Goal: Task Accomplishment & Management: Complete application form

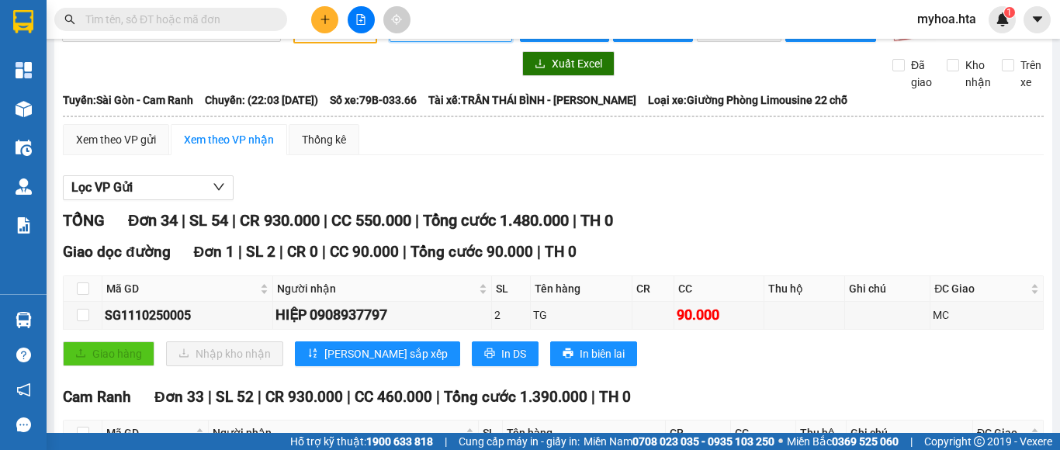
scroll to position [416, 0]
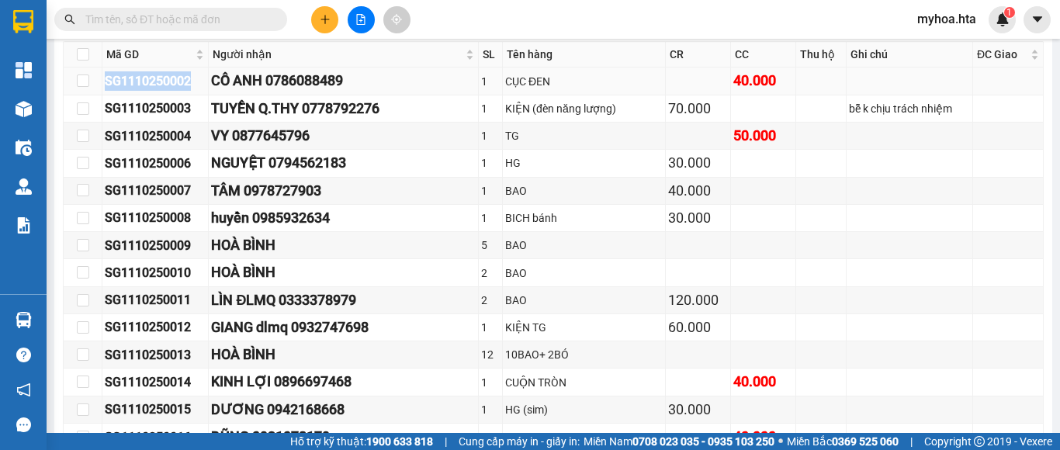
drag, startPoint x: 199, startPoint y: 96, endPoint x: 98, endPoint y: 90, distance: 101.8
click at [98, 90] on tr "SG1110250002 CÔ ANH 0786088489 1 CỤC ĐEN 40.000" at bounding box center [554, 80] width 980 height 27
click at [163, 91] on div "SG1110250002" at bounding box center [155, 80] width 101 height 19
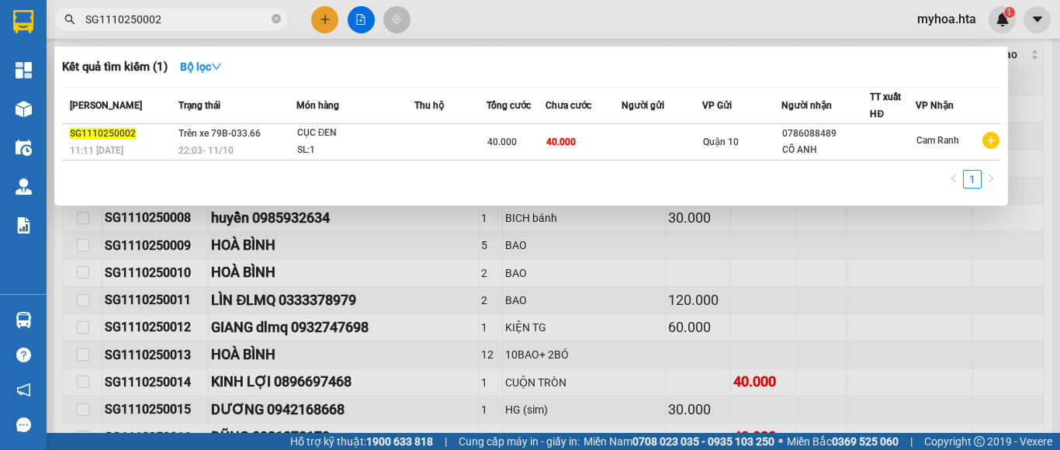
type input "SG1110250002"
click at [683, 130] on td at bounding box center [661, 142] width 81 height 36
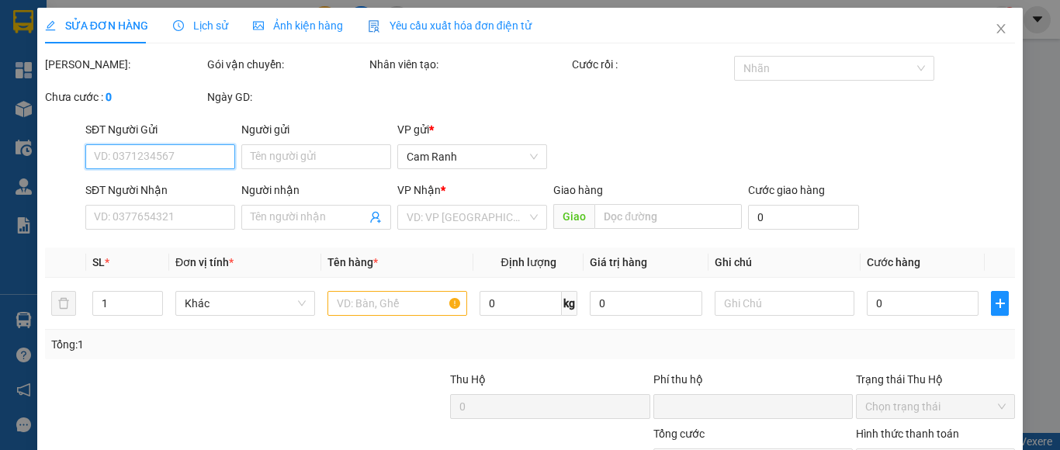
type input "0786088489"
type input "CÔ ANH"
type input "0"
type input "40.000"
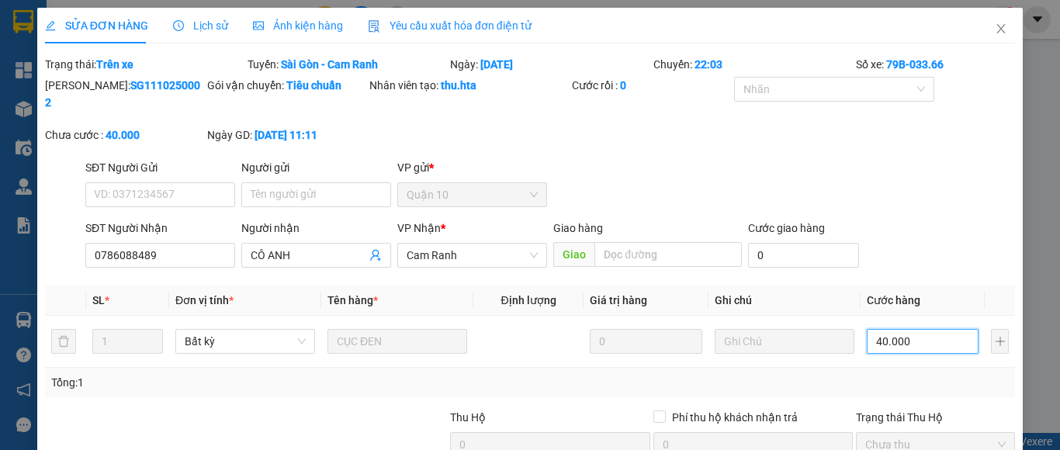
type input "2"
type input "21"
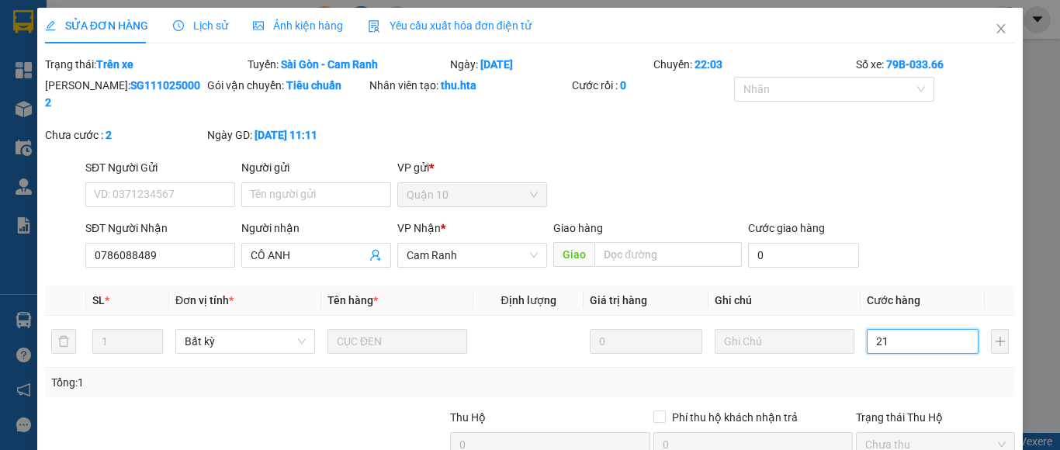
type input "21"
type input "210"
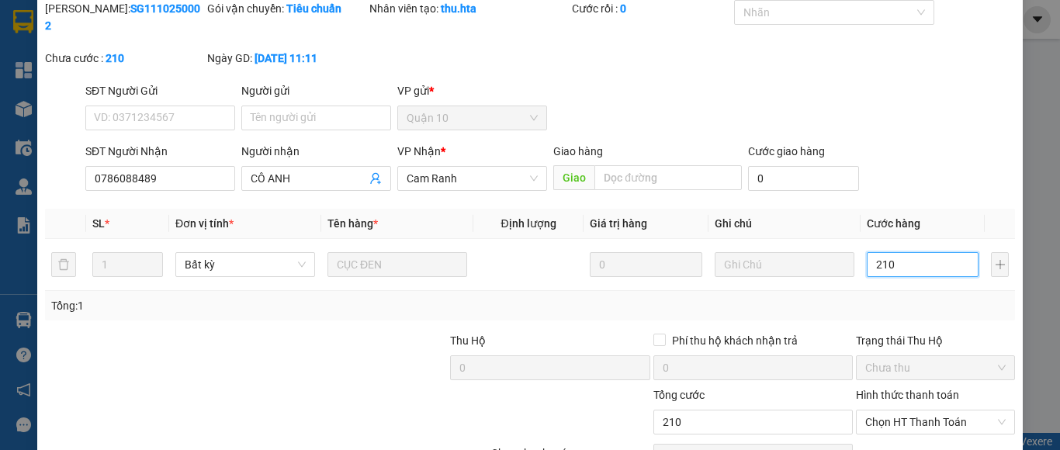
scroll to position [148, 0]
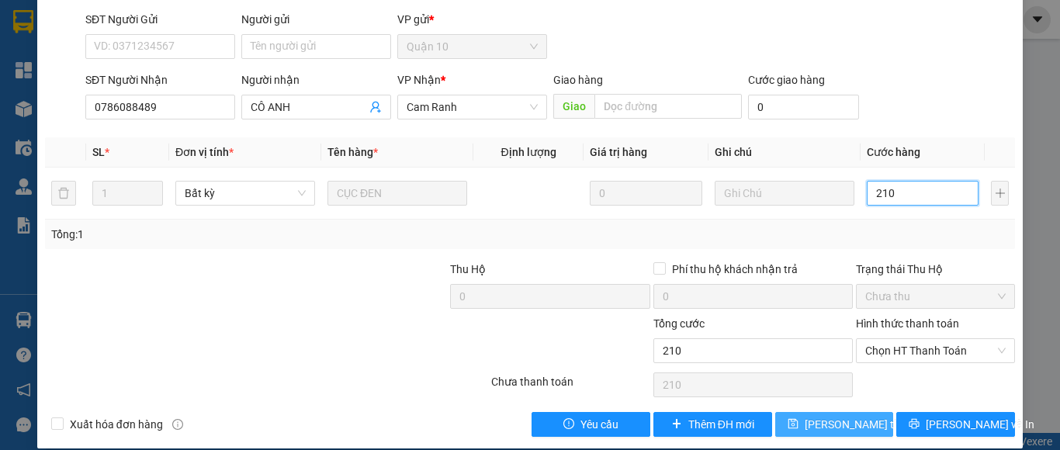
type input "210"
type input "210.000"
click at [831, 416] on span "[PERSON_NAME] thay đổi" at bounding box center [866, 424] width 124 height 17
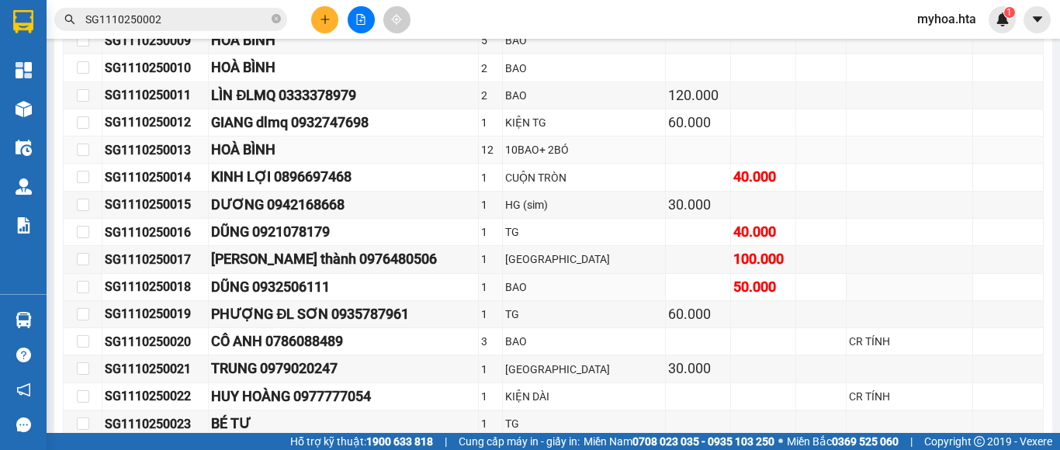
scroll to position [698, 0]
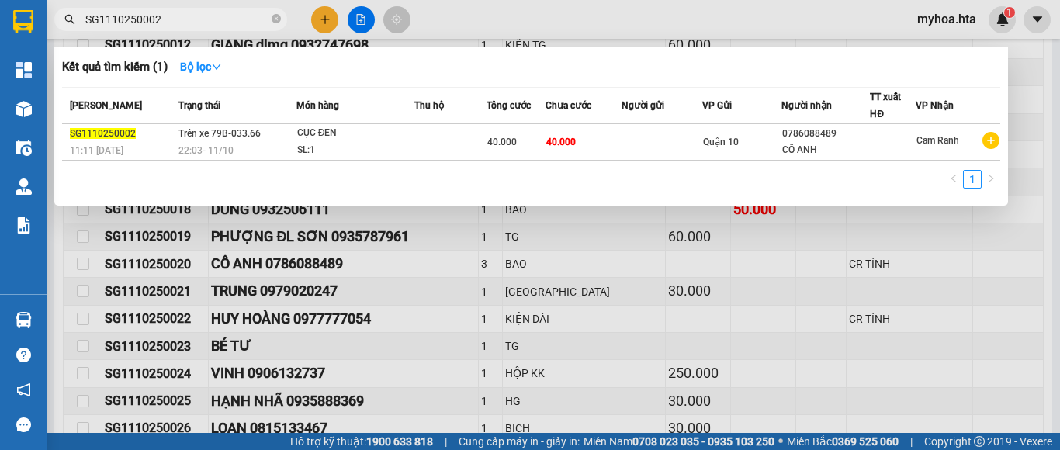
click at [194, 17] on input "SG1110250002" at bounding box center [176, 19] width 183 height 17
type input "SG1110250022"
click at [629, 150] on td at bounding box center [657, 142] width 81 height 36
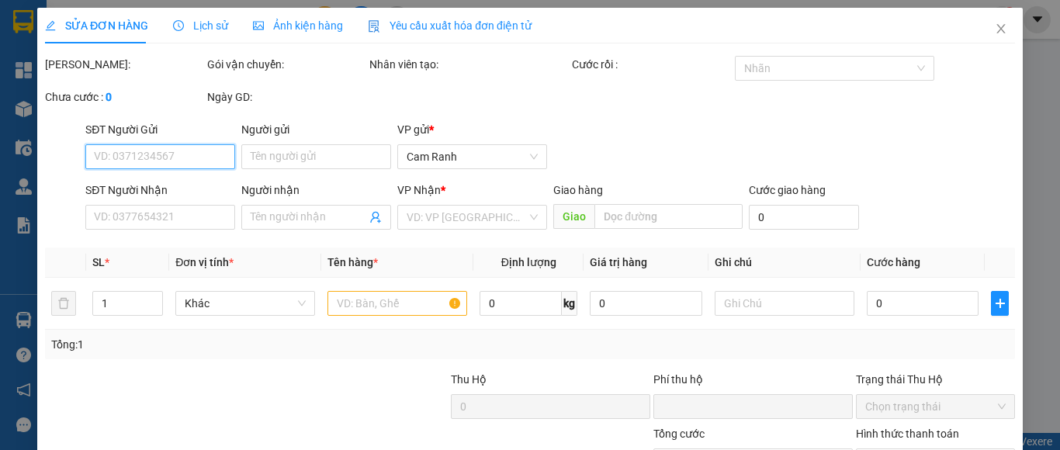
type input "0977777054"
type input "HUY HOÀNG"
type input "0"
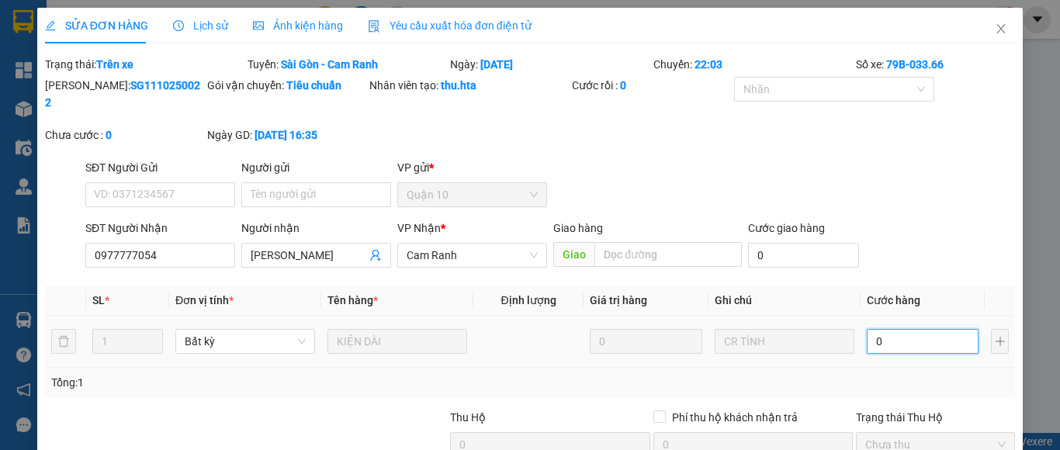
click at [895, 329] on input "0" at bounding box center [922, 341] width 112 height 25
type input "5"
type input "50"
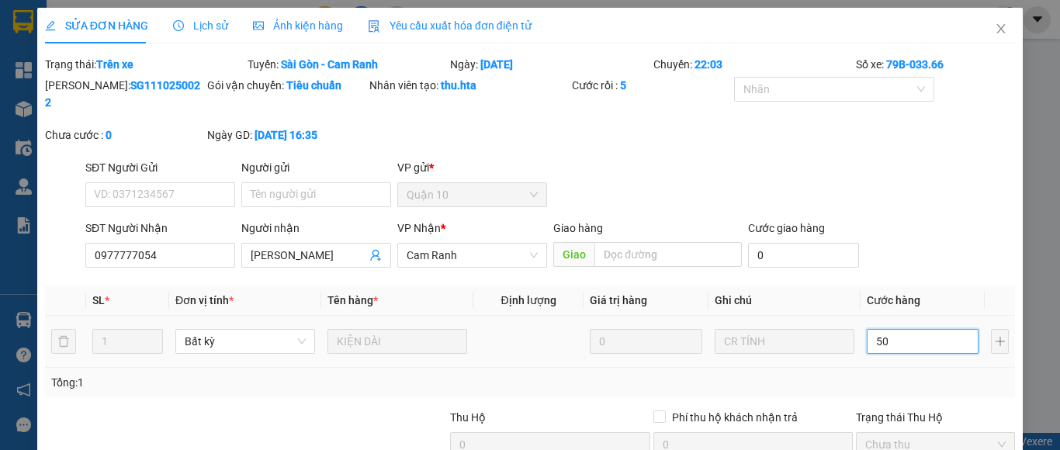
type input "50"
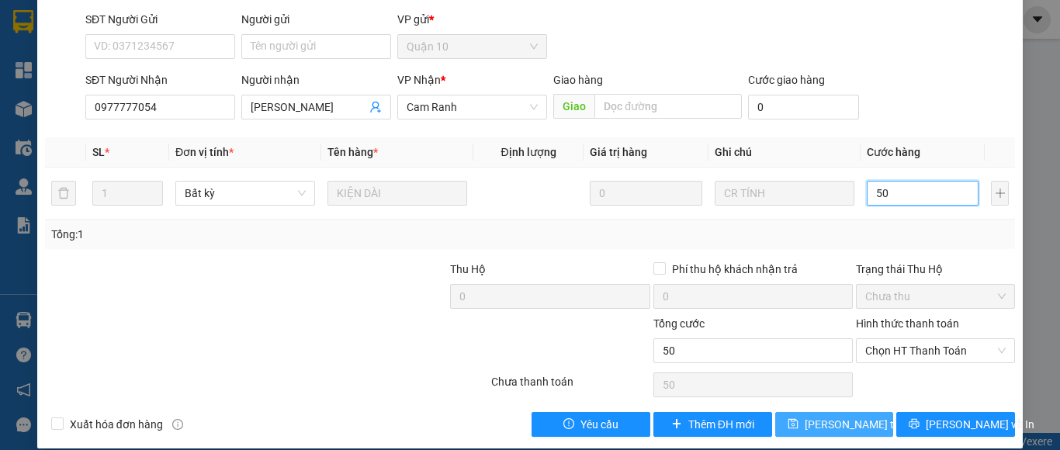
type input "50"
type input "50.000"
click at [856, 416] on span "[PERSON_NAME] thay đổi" at bounding box center [866, 424] width 124 height 17
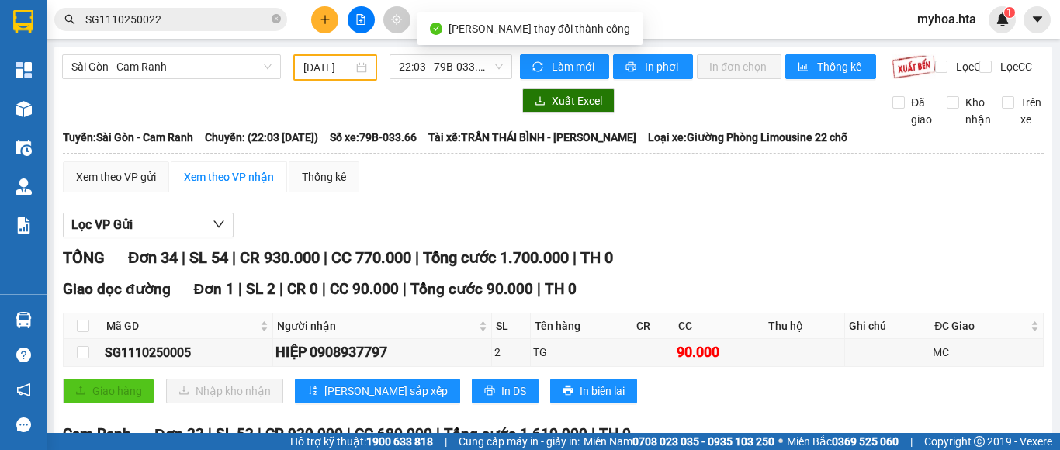
click at [206, 14] on input "SG1110250022" at bounding box center [176, 19] width 183 height 17
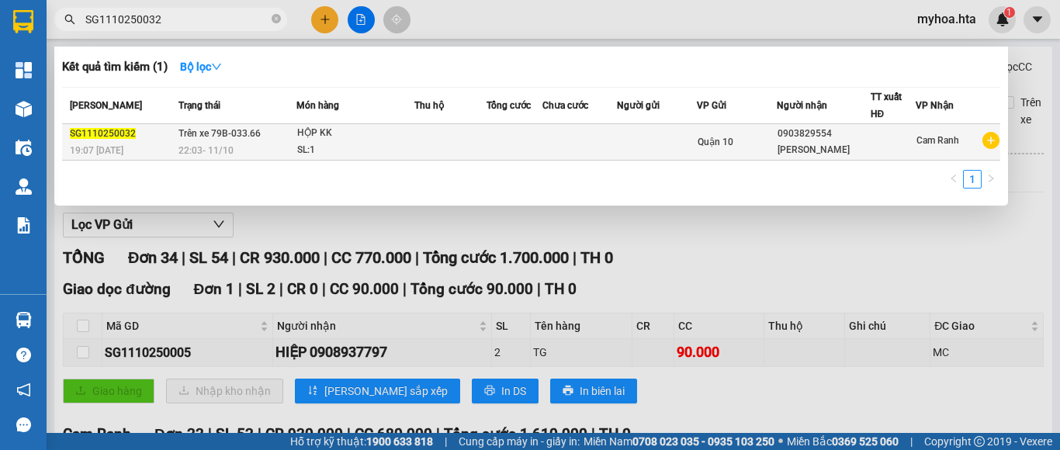
type input "SG1110250032"
click at [496, 148] on td at bounding box center [514, 142] width 57 height 36
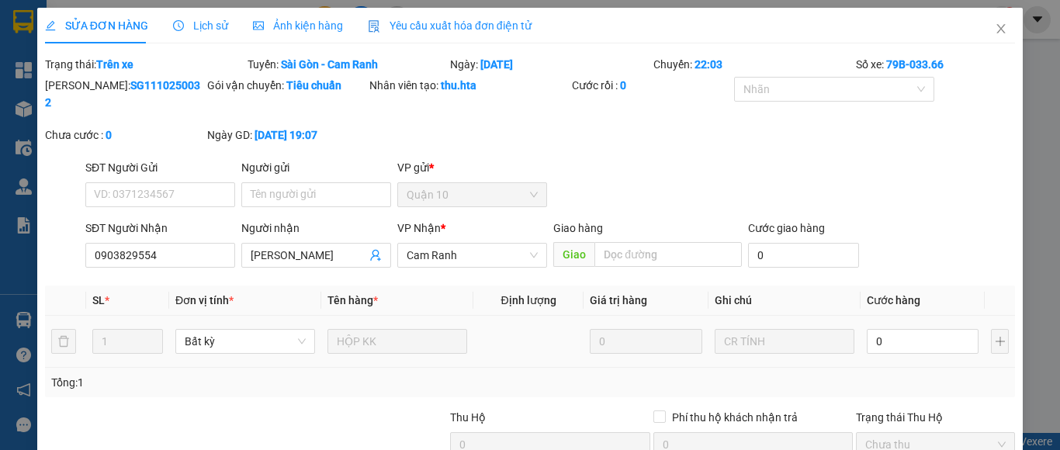
type input "0903829554"
type input "KIM PHÁT"
type input "0"
drag, startPoint x: 890, startPoint y: 321, endPoint x: 883, endPoint y: 312, distance: 11.6
click at [888, 329] on input "0" at bounding box center [922, 341] width 112 height 25
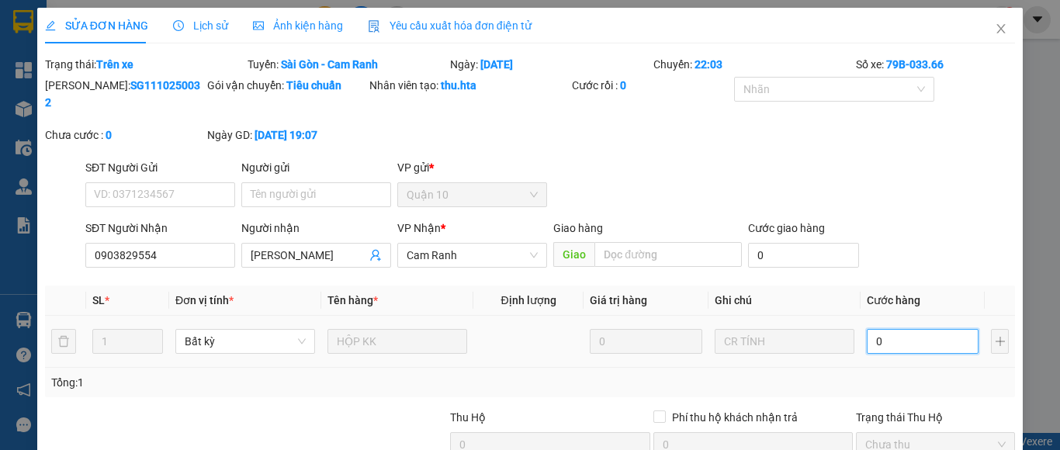
type input "2"
type input "20"
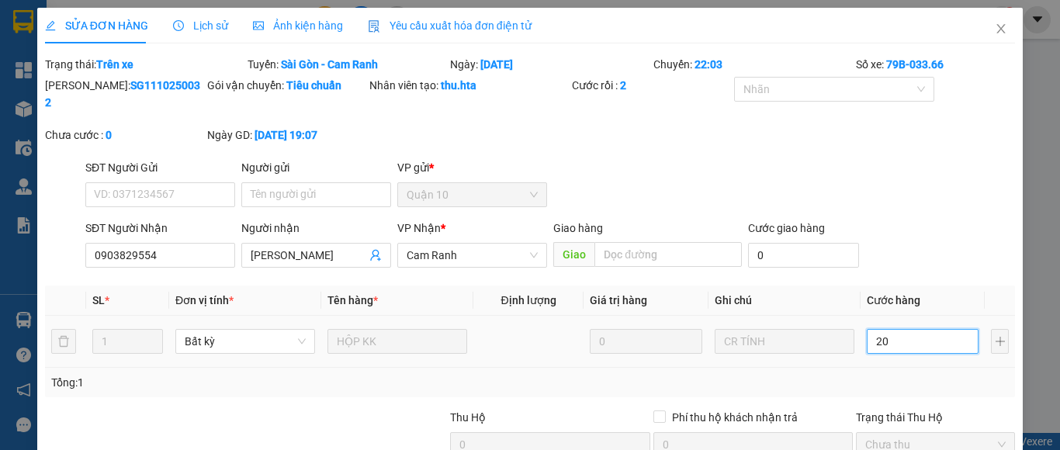
type input "200"
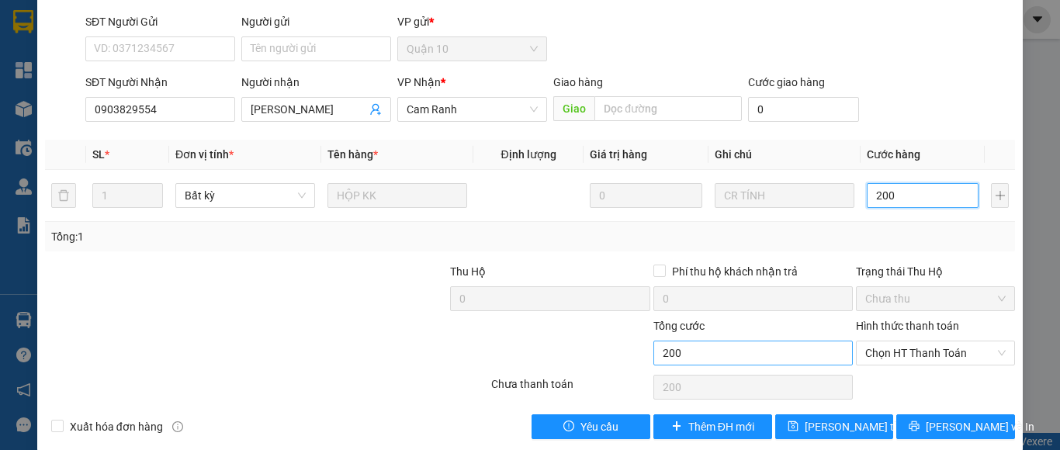
scroll to position [148, 0]
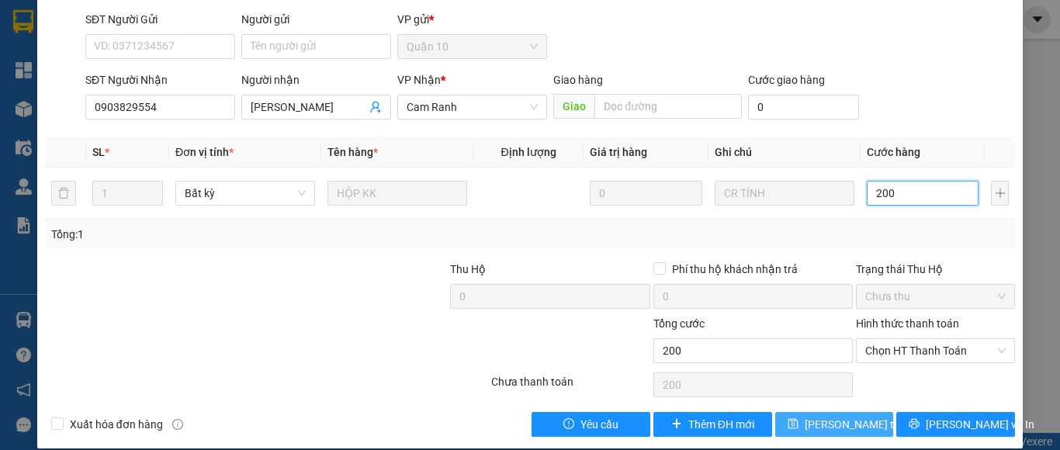
type input "200"
type input "200.000"
click at [845, 416] on span "[PERSON_NAME] thay đổi" at bounding box center [866, 424] width 124 height 17
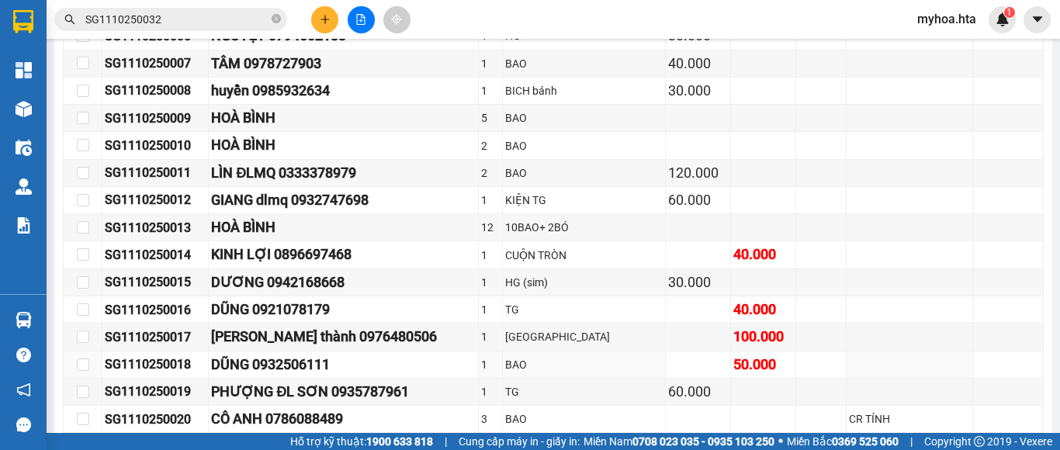
scroll to position [698, 0]
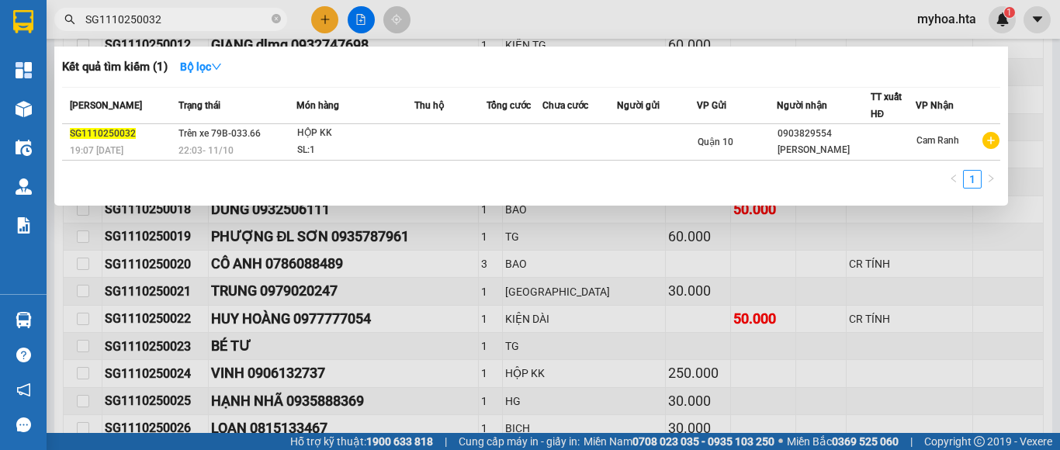
click at [202, 27] on input "SG1110250032" at bounding box center [176, 19] width 183 height 17
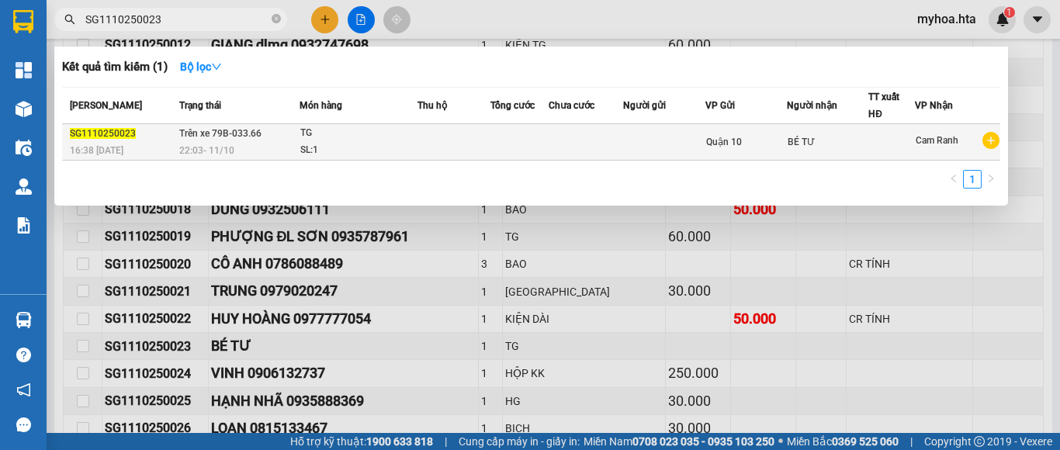
type input "SG1110250023"
click at [596, 148] on td at bounding box center [585, 142] width 75 height 36
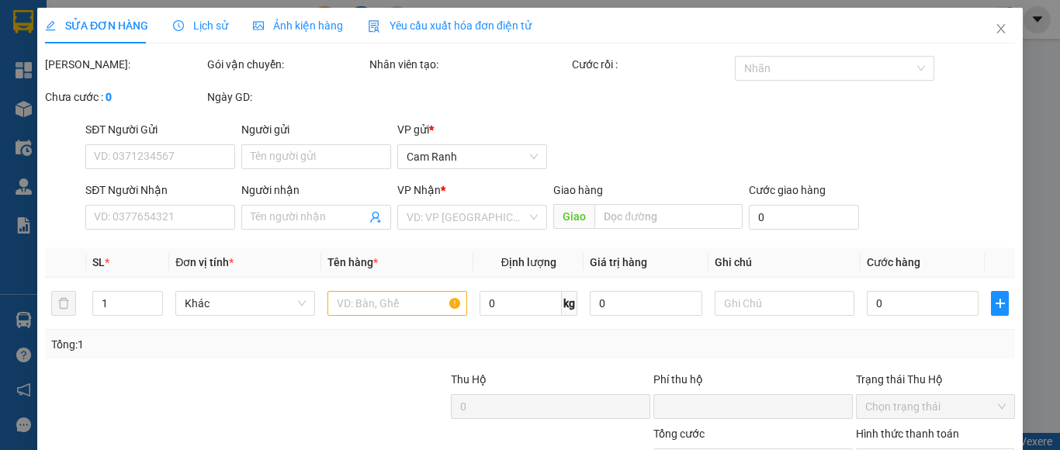
type input "BÉ TƯ"
type input "0"
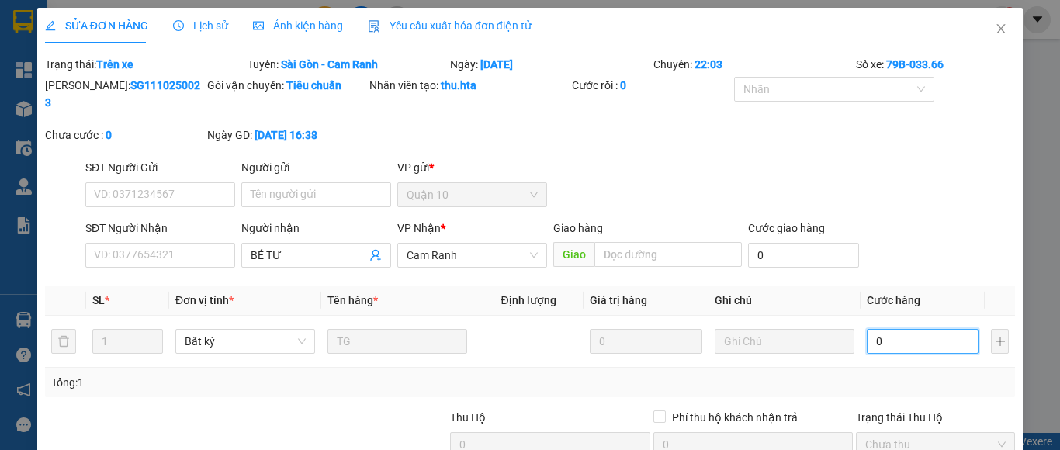
type input "7"
type input "70"
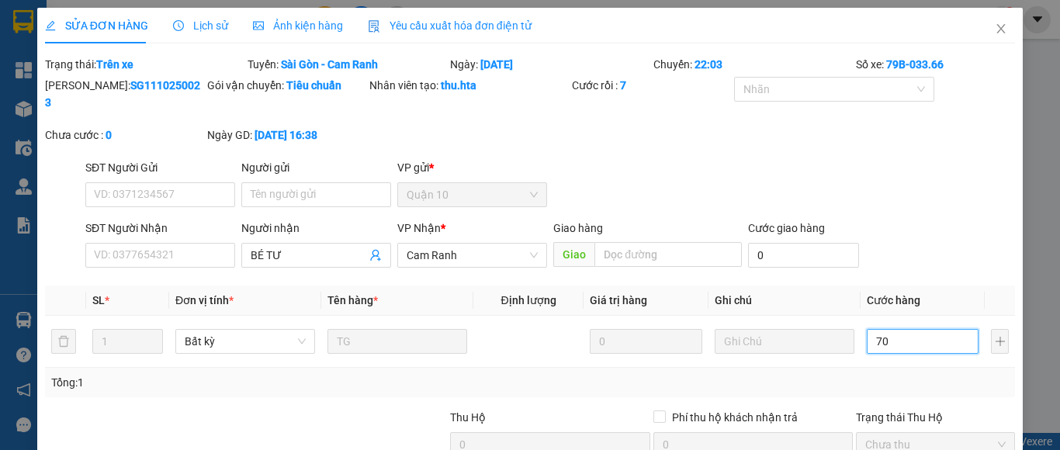
type input "70"
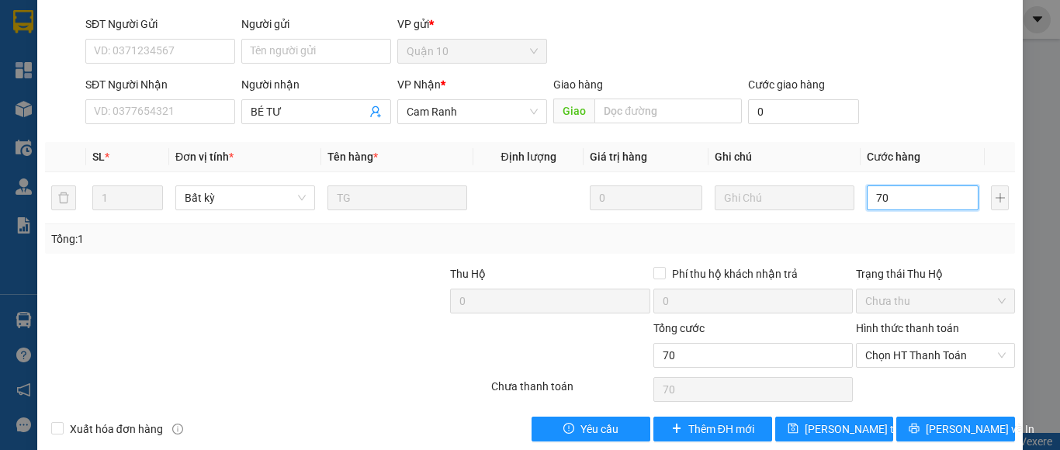
scroll to position [148, 0]
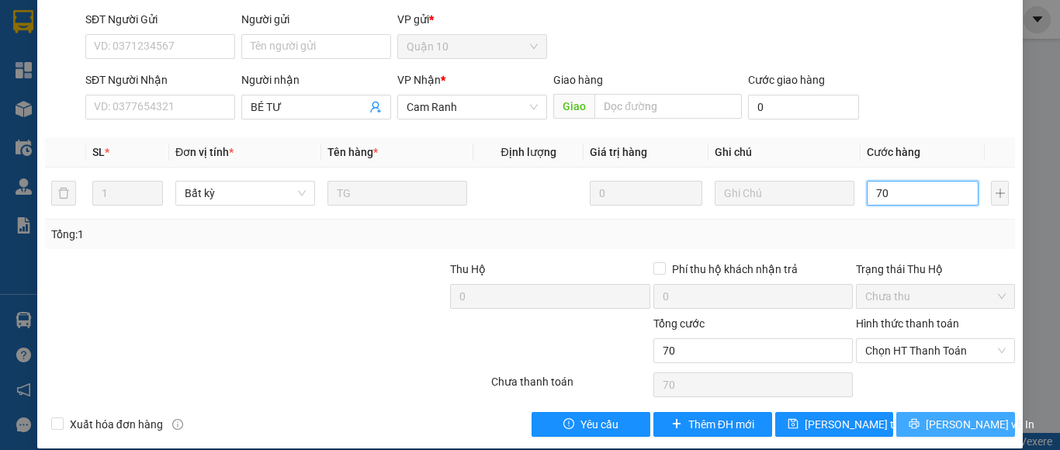
type input "70"
type input "70.000"
click at [929, 414] on button "[PERSON_NAME] và In" at bounding box center [955, 424] width 119 height 25
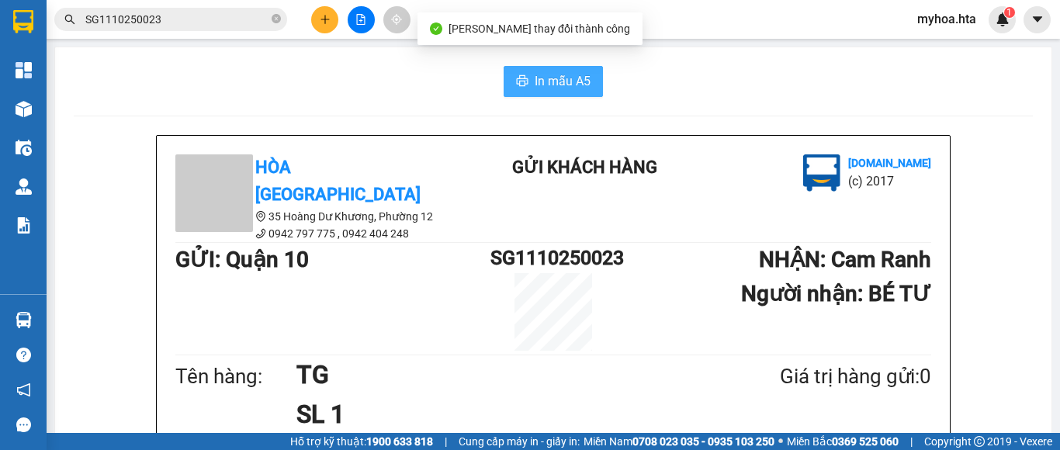
click at [575, 81] on span "In mẫu A5" at bounding box center [562, 80] width 56 height 19
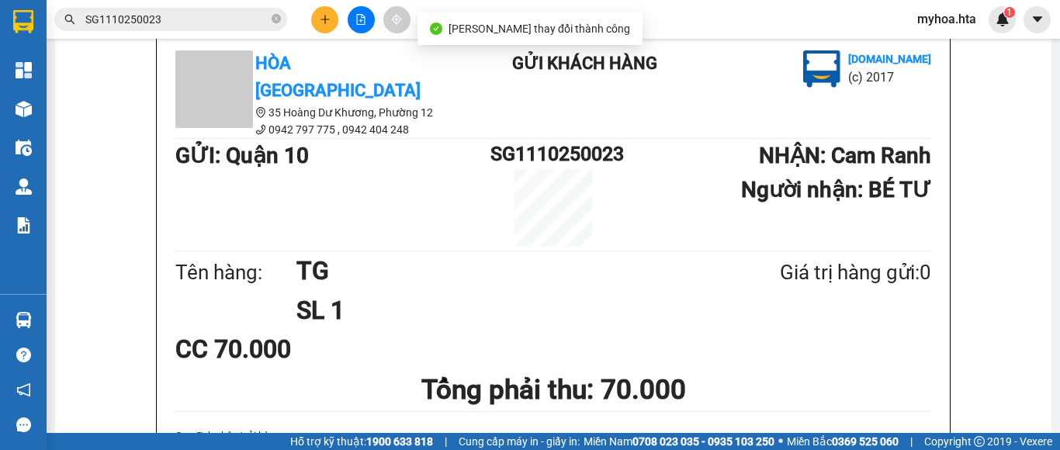
scroll to position [155, 0]
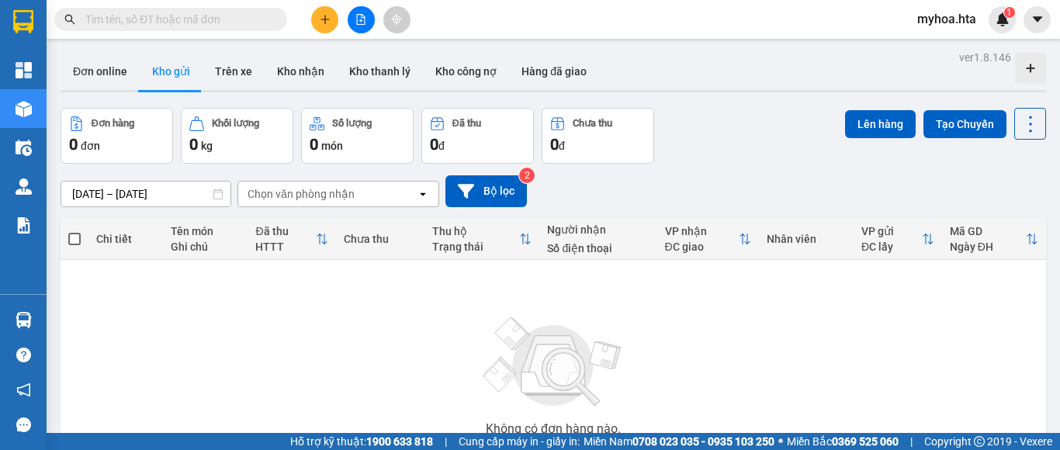
click at [363, 23] on icon "file-add" at bounding box center [360, 19] width 11 height 11
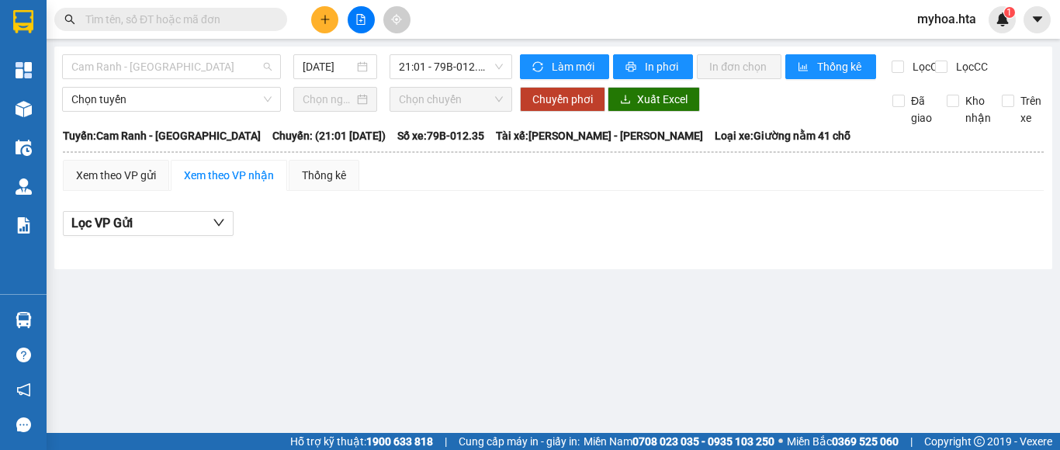
drag, startPoint x: 215, startPoint y: 76, endPoint x: 187, endPoint y: 126, distance: 57.0
click at [213, 78] on div "Cam Ranh - [GEOGRAPHIC_DATA]" at bounding box center [171, 66] width 219 height 25
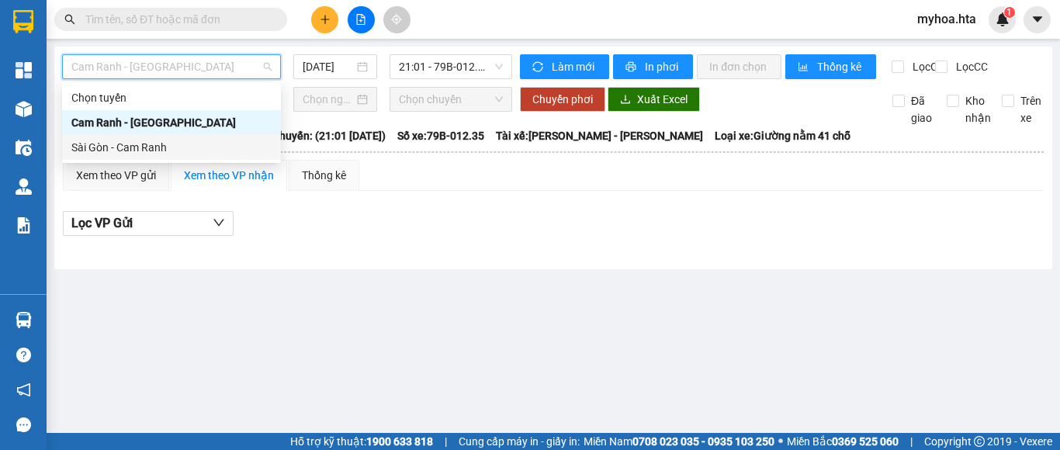
click at [173, 148] on div "Sài Gòn - Cam Ranh" at bounding box center [171, 147] width 200 height 17
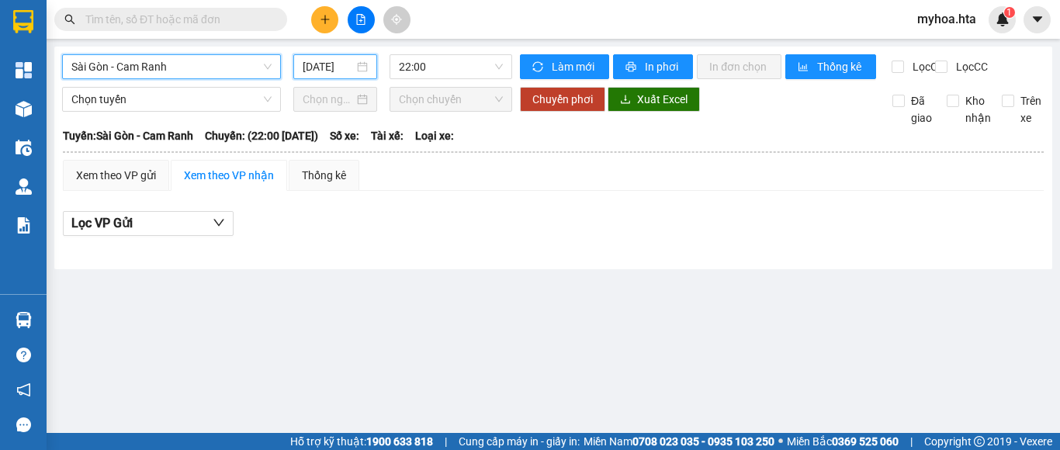
click at [311, 63] on input "[DATE]" at bounding box center [328, 66] width 51 height 17
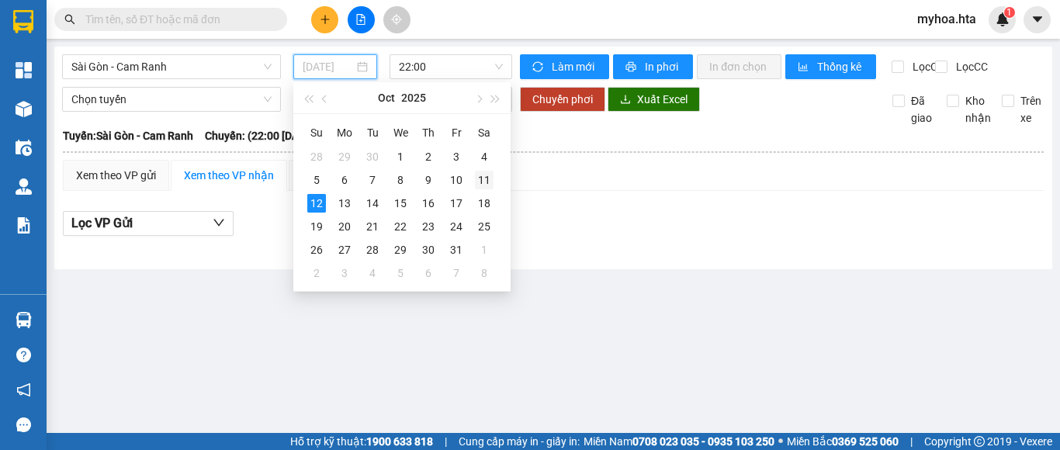
click at [482, 178] on div "11" at bounding box center [484, 180] width 19 height 19
type input "[DATE]"
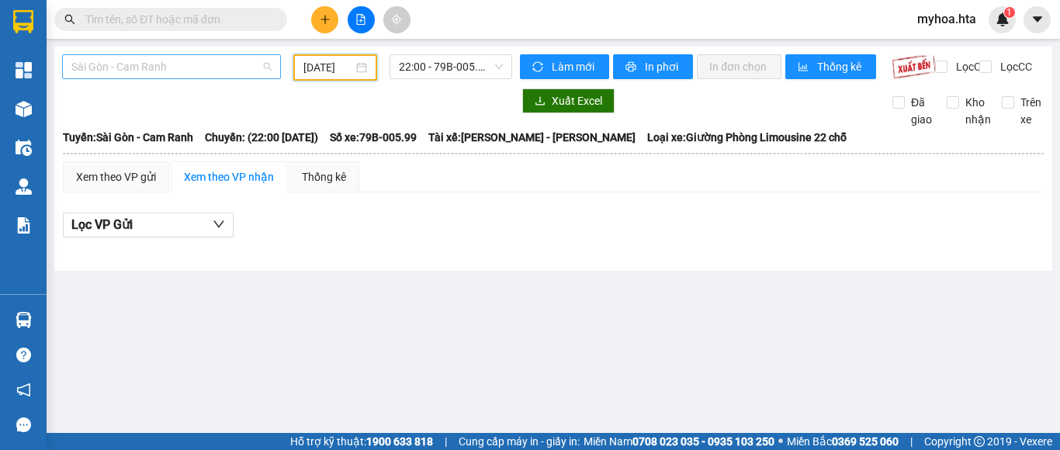
click at [223, 75] on span "Sài Gòn - Cam Ranh" at bounding box center [171, 66] width 200 height 23
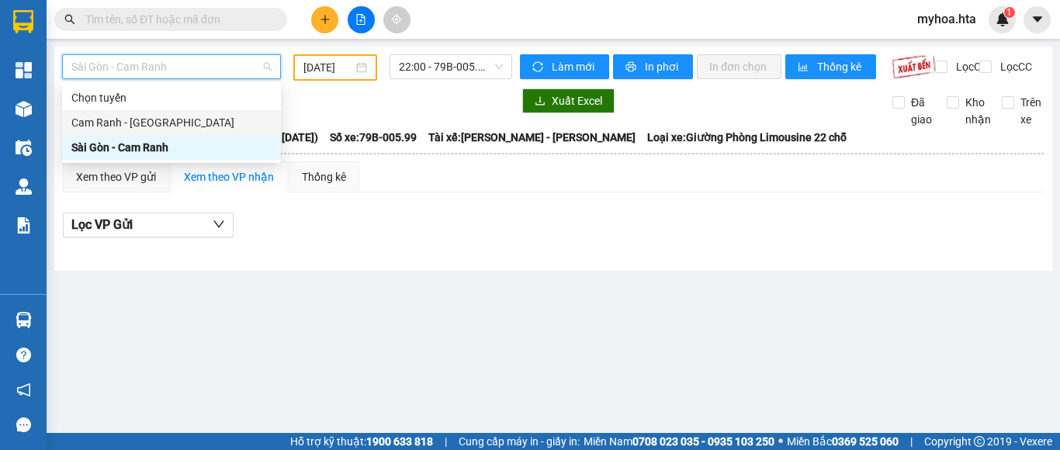
drag, startPoint x: 205, startPoint y: 123, endPoint x: 254, endPoint y: 108, distance: 51.8
click at [205, 122] on div "Cam Ranh - [GEOGRAPHIC_DATA]" at bounding box center [171, 122] width 200 height 17
type input "[DATE]"
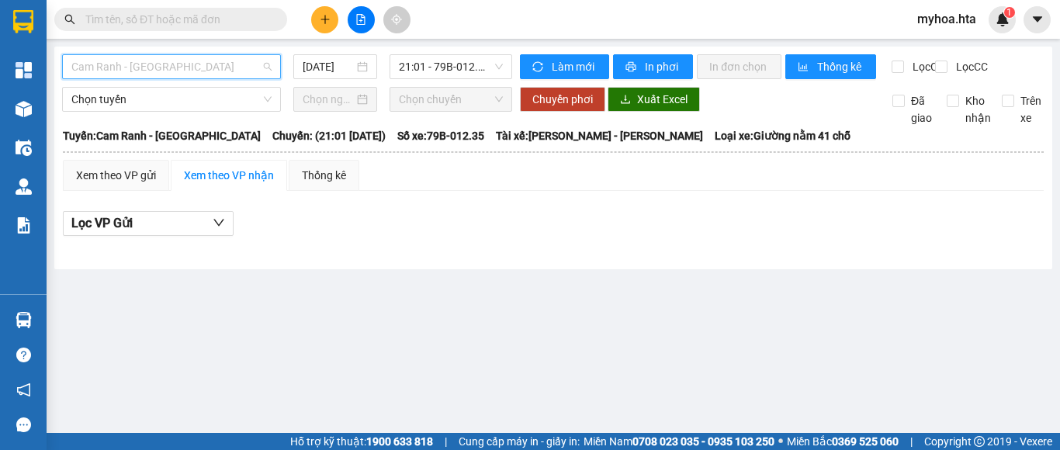
drag, startPoint x: 193, startPoint y: 61, endPoint x: 188, endPoint y: 104, distance: 42.9
click at [192, 65] on span "Cam Ranh - [GEOGRAPHIC_DATA]" at bounding box center [171, 66] width 200 height 23
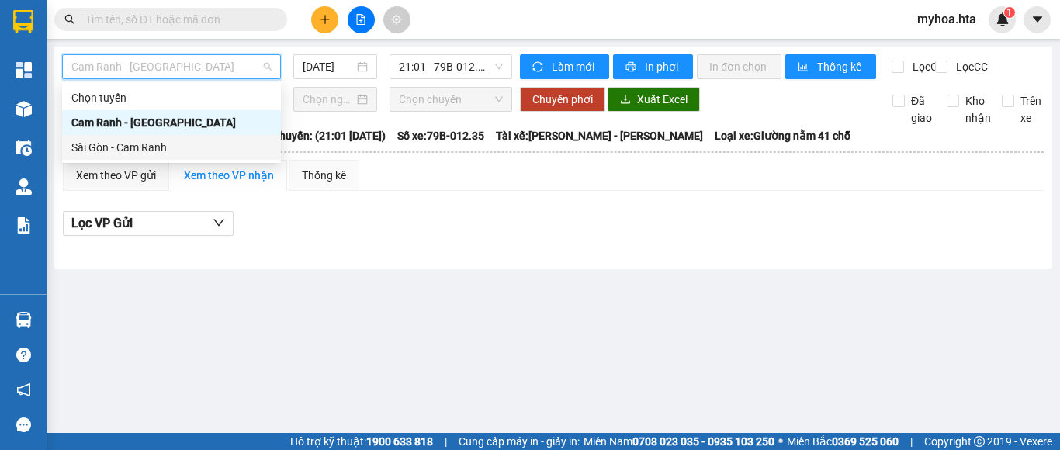
click at [182, 147] on div "Sài Gòn - Cam Ranh" at bounding box center [171, 147] width 200 height 17
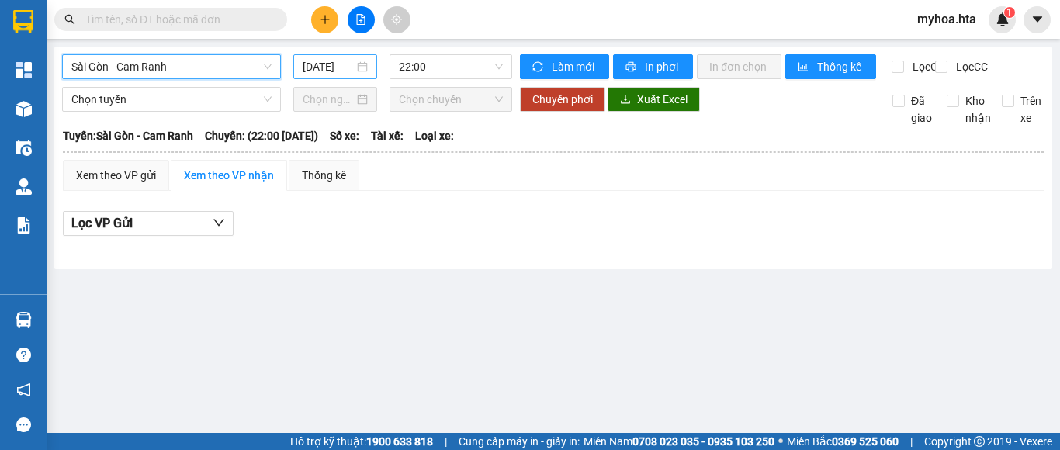
click at [323, 68] on input "[DATE]" at bounding box center [328, 66] width 51 height 17
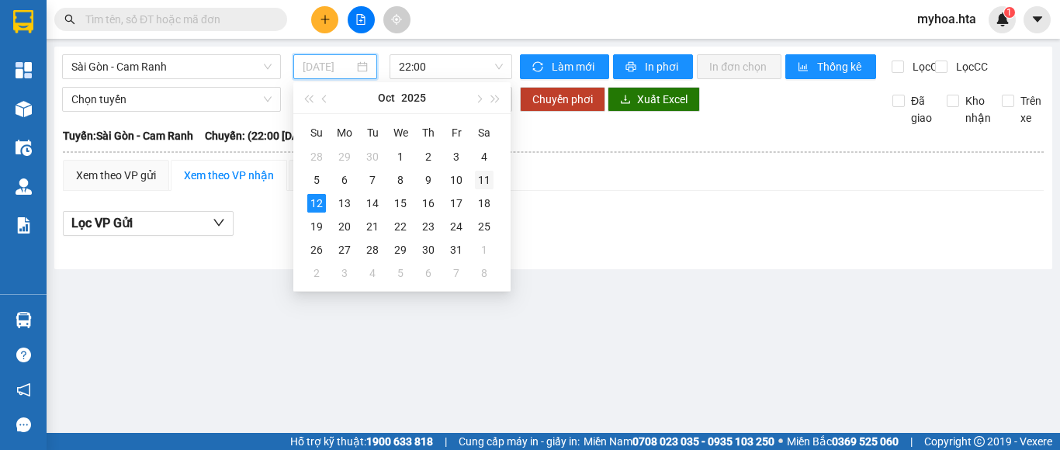
click at [479, 180] on div "11" at bounding box center [484, 180] width 19 height 19
type input "[DATE]"
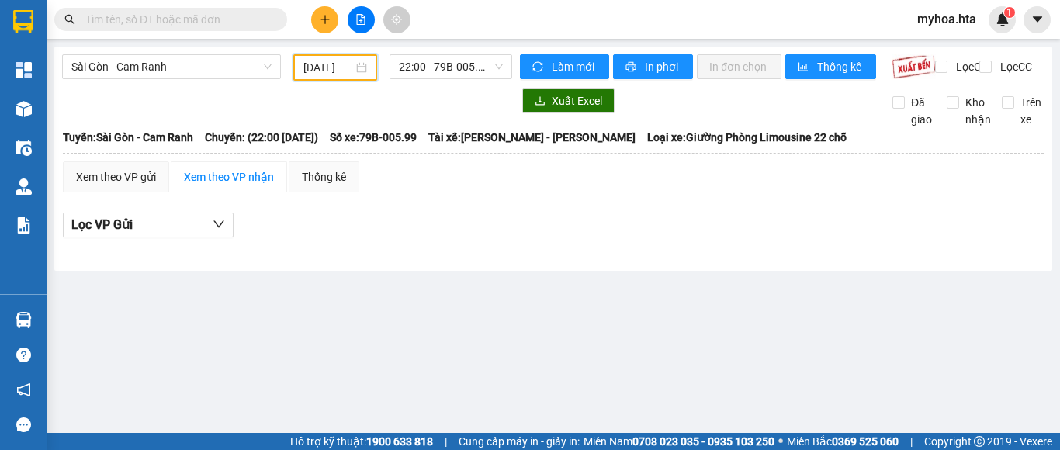
click at [445, 80] on div "22:00 - 79B-005.99" at bounding box center [450, 67] width 135 height 26
click at [457, 65] on span "22:00 - 79B-005.99" at bounding box center [451, 66] width 104 height 23
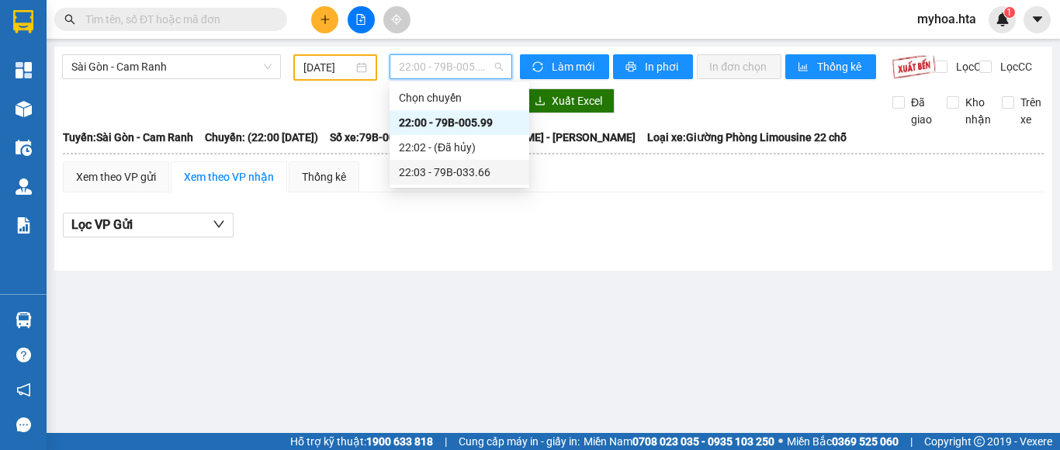
click at [448, 168] on div "22:03 - 79B-033.66" at bounding box center [459, 172] width 121 height 17
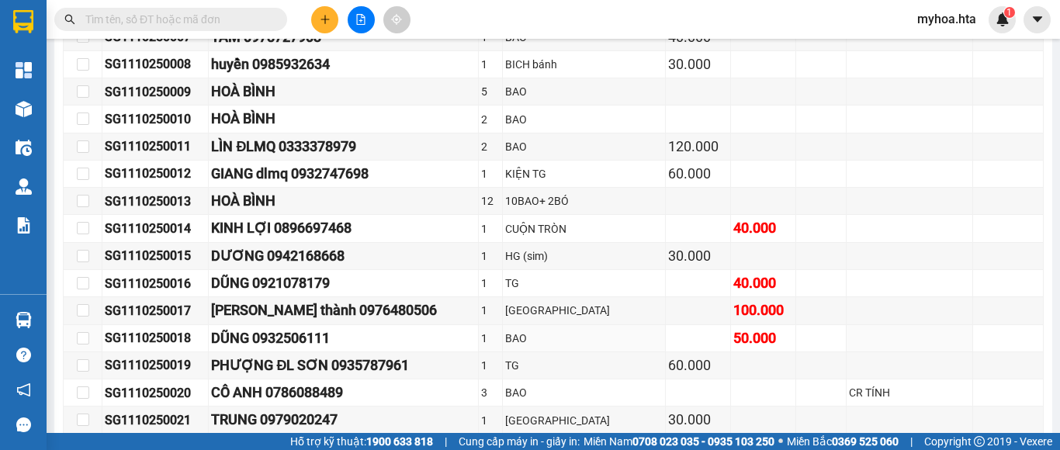
scroll to position [543, 0]
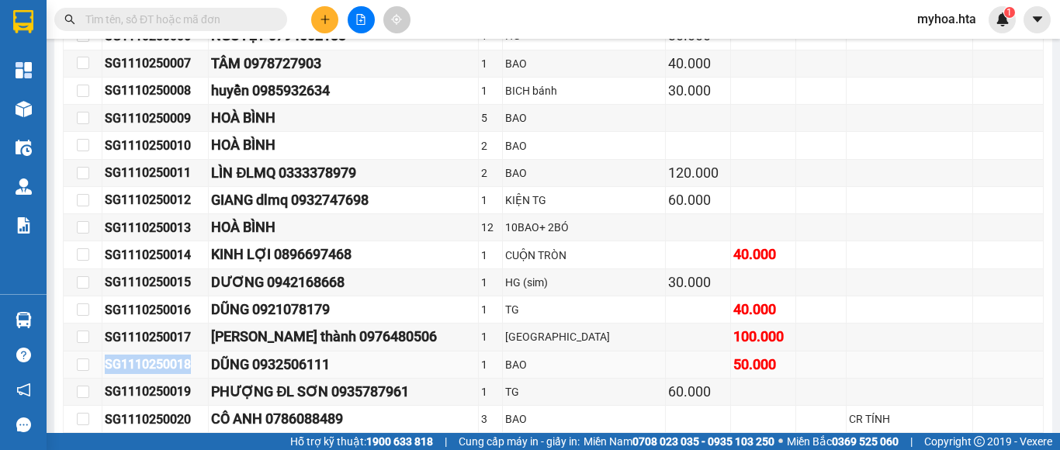
drag, startPoint x: 194, startPoint y: 382, endPoint x: 106, endPoint y: 375, distance: 87.9
click at [106, 374] on div "SG1110250018" at bounding box center [155, 363] width 101 height 19
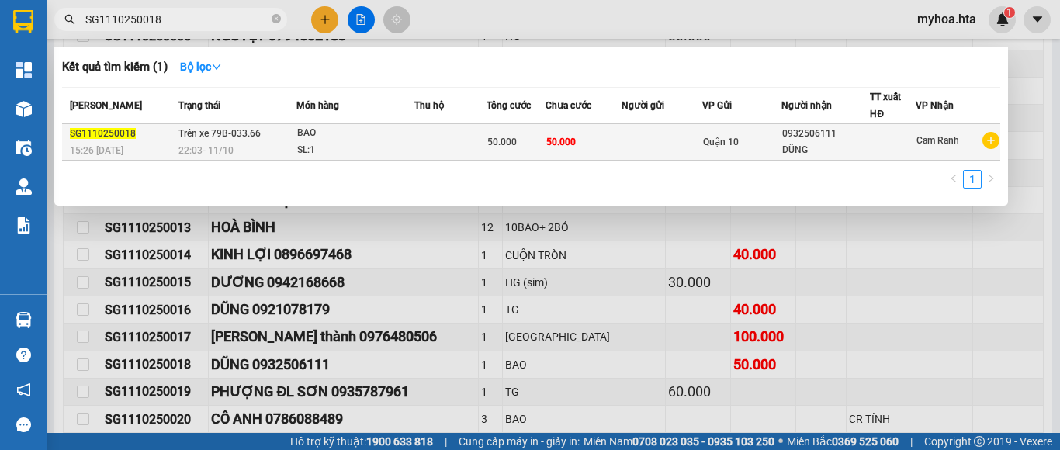
type input "SG1110250018"
click at [715, 147] on span "Quận 10" at bounding box center [721, 142] width 36 height 11
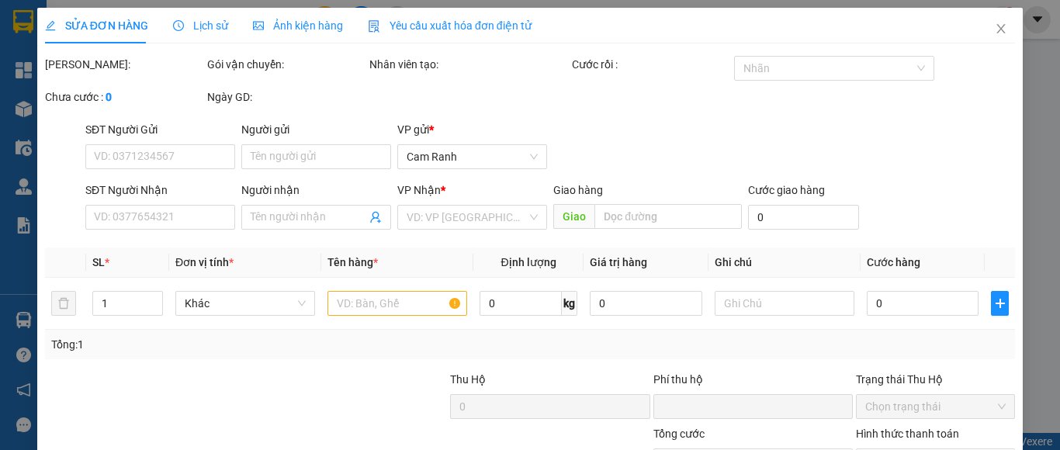
type input "0932506111"
type input "DŨNG"
type input "0"
type input "50.000"
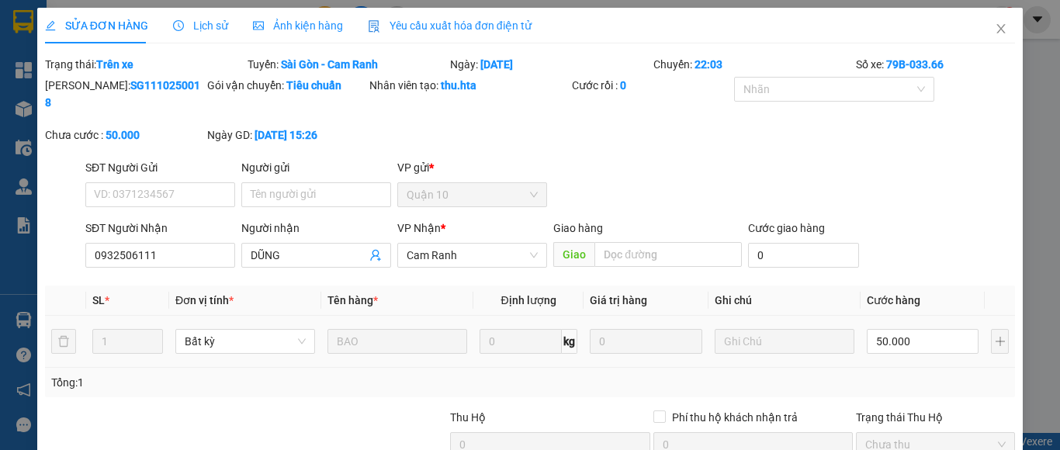
click at [890, 326] on div "50.000" at bounding box center [922, 341] width 112 height 31
click at [887, 329] on input "50.000" at bounding box center [922, 341] width 112 height 25
type input "4"
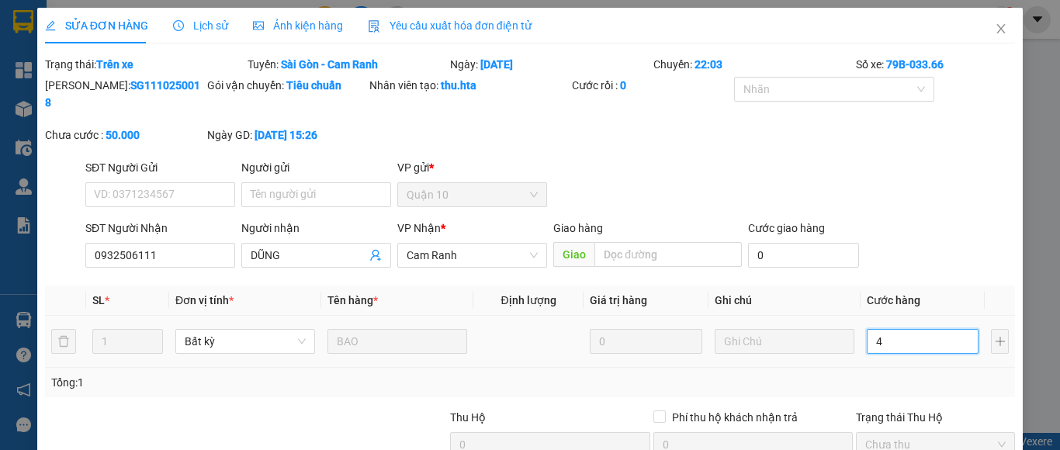
type input "4"
type input "40"
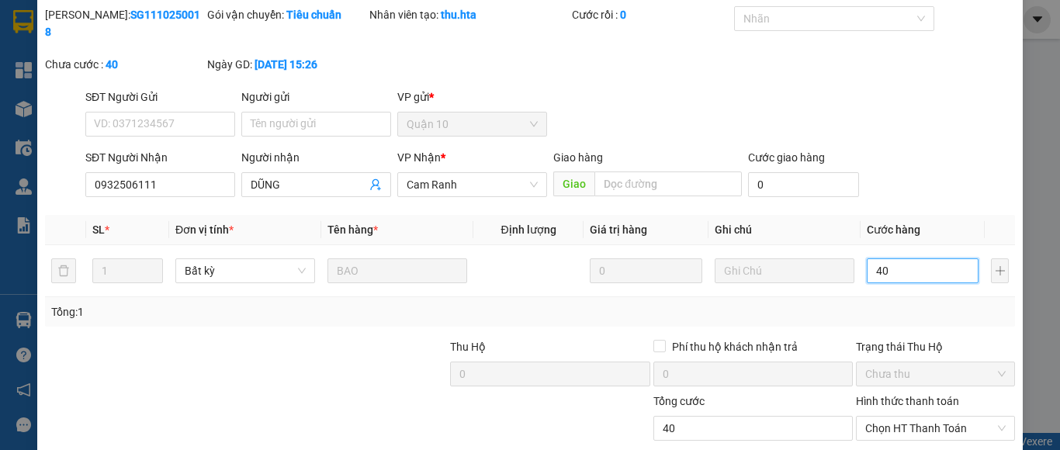
scroll to position [148, 0]
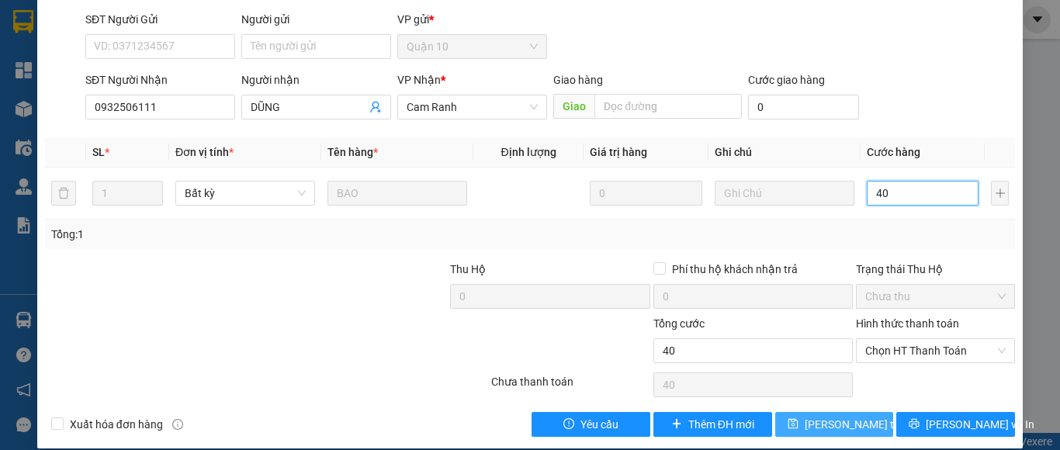
type input "40"
type input "40.000"
click at [823, 416] on span "[PERSON_NAME] thay đổi" at bounding box center [866, 424] width 124 height 17
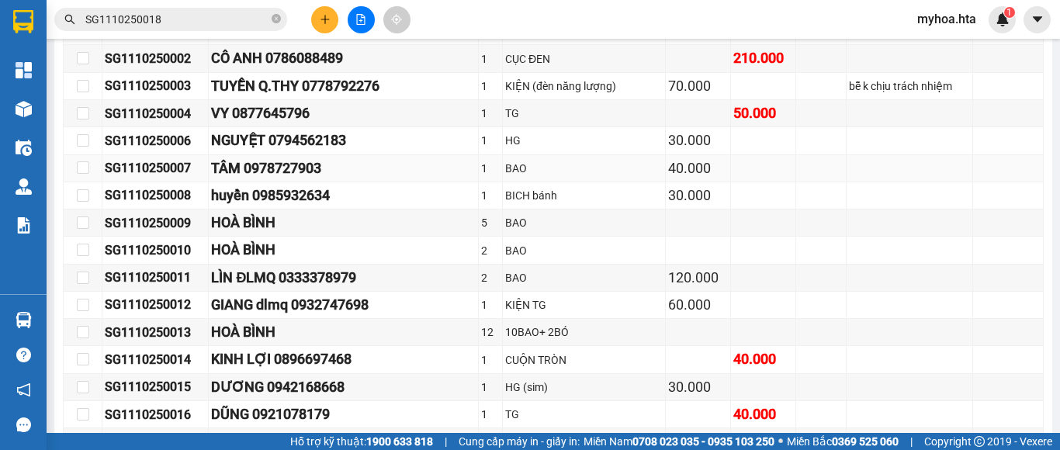
scroll to position [465, 0]
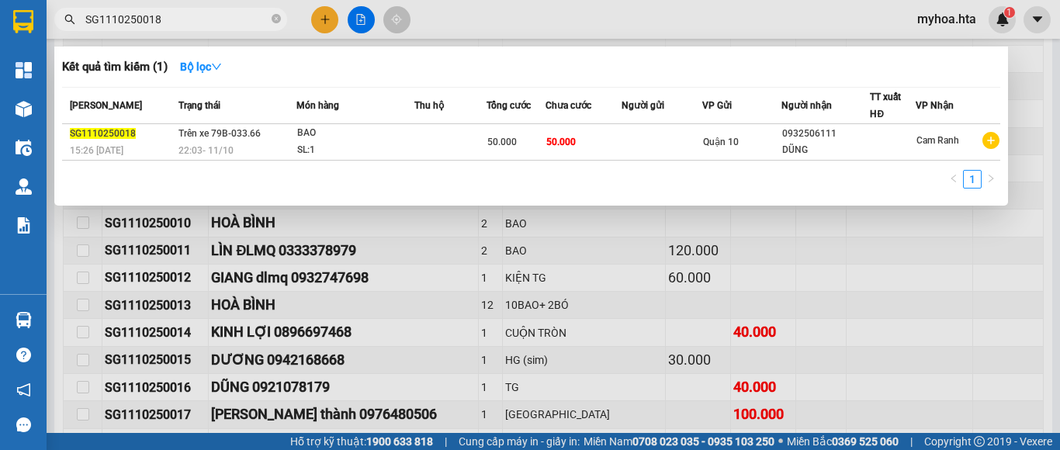
click at [170, 25] on input "SG1110250018" at bounding box center [176, 19] width 183 height 17
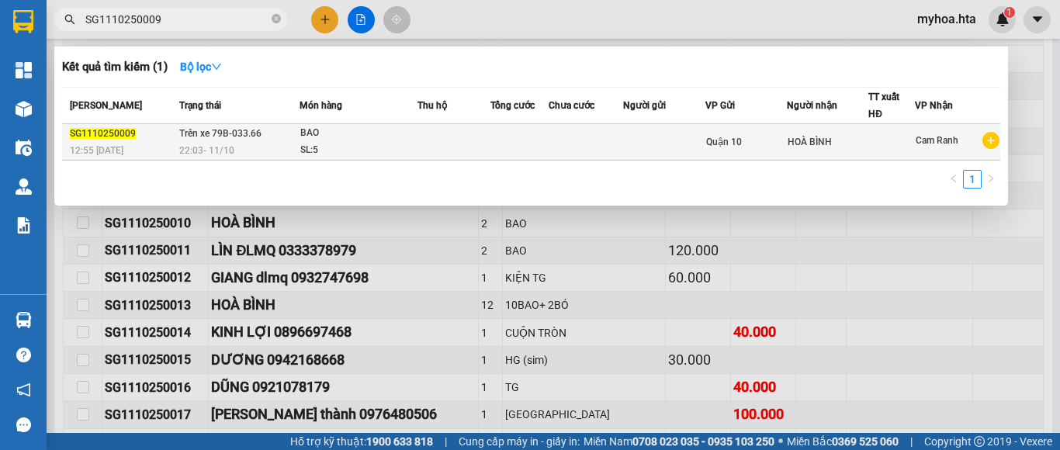
type input "SG1110250009"
click at [599, 147] on td at bounding box center [585, 142] width 75 height 36
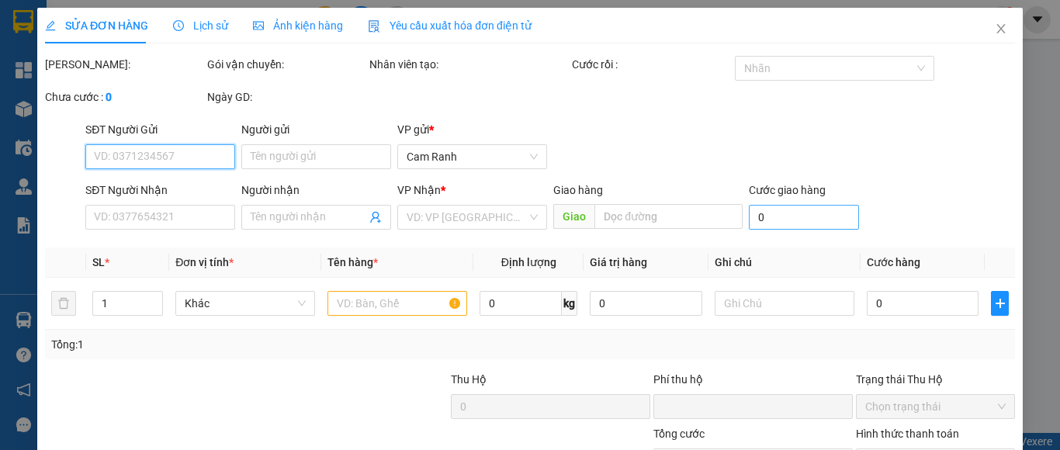
type input "HOÀ BÌNH"
type input "0"
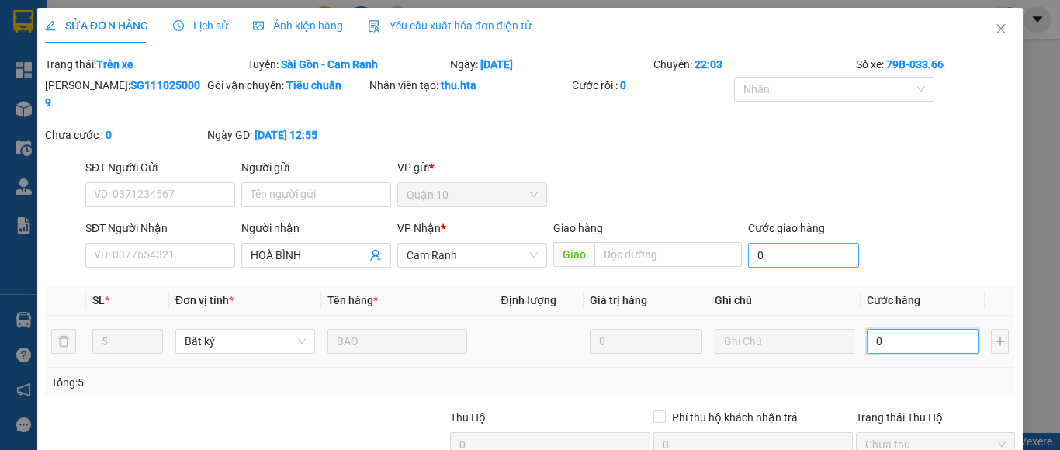
click at [895, 329] on input "0" at bounding box center [922, 341] width 112 height 25
type input "8"
type input "85"
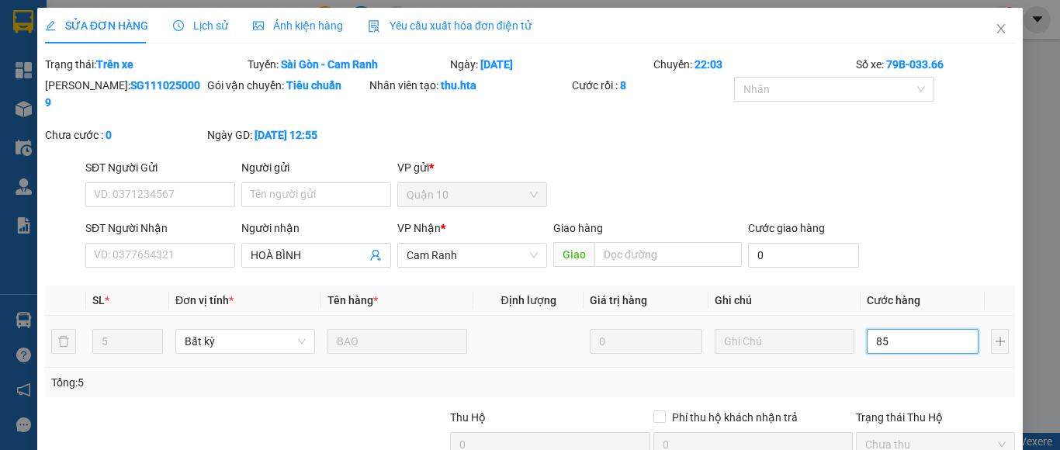
type input "85"
type input "850"
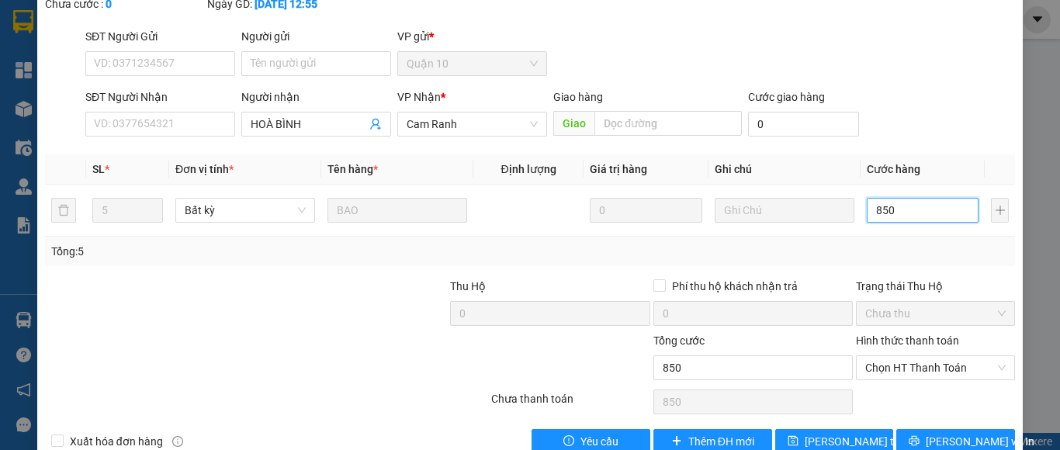
scroll to position [148, 0]
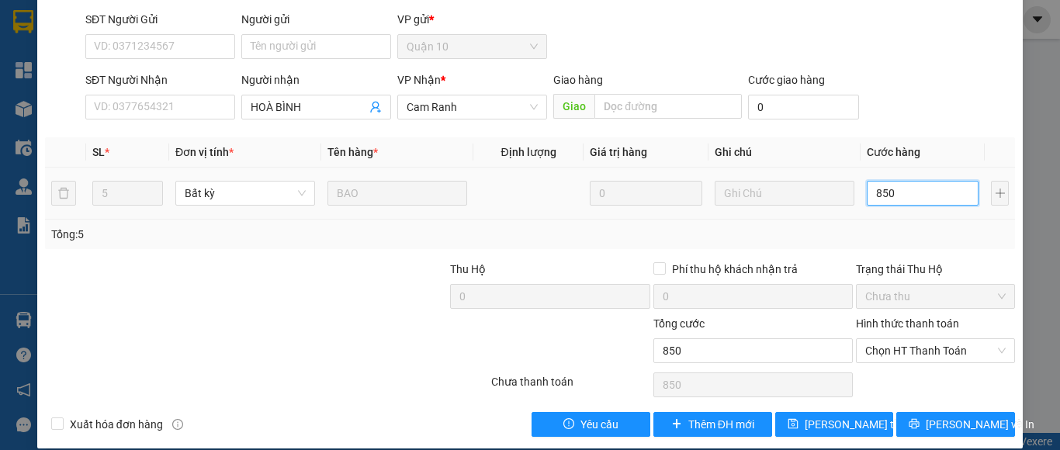
click at [878, 185] on input "850" at bounding box center [922, 193] width 112 height 25
type input "80"
click at [905, 185] on input "80" at bounding box center [922, 193] width 112 height 25
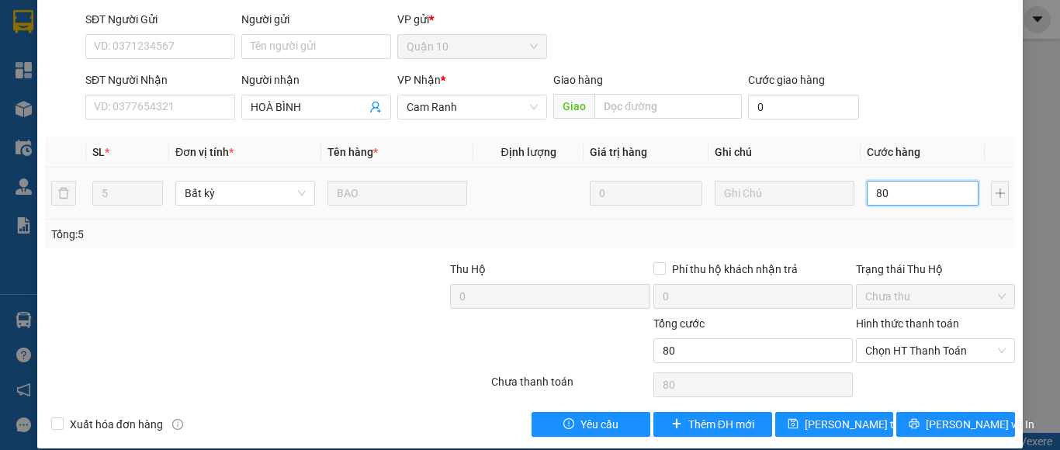
type input "800"
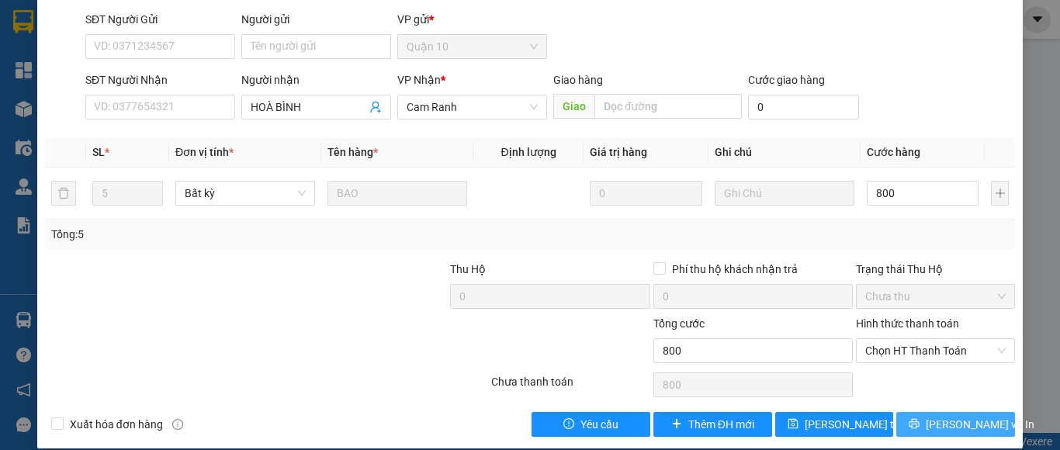
type input "800.000"
click at [934, 416] on span "[PERSON_NAME] và In" at bounding box center [979, 424] width 109 height 17
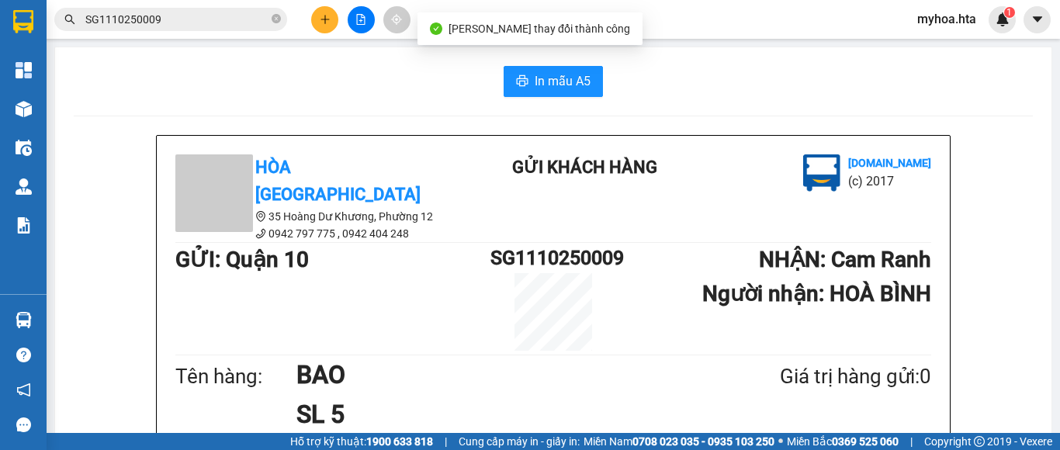
click at [207, 12] on input "SG1110250009" at bounding box center [176, 19] width 183 height 17
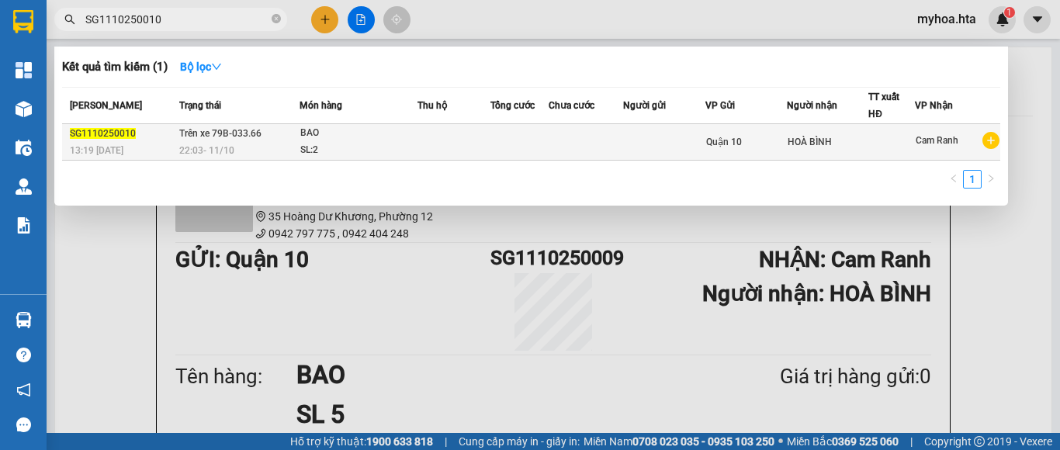
type input "SG1110250010"
click at [497, 139] on td at bounding box center [518, 142] width 57 height 36
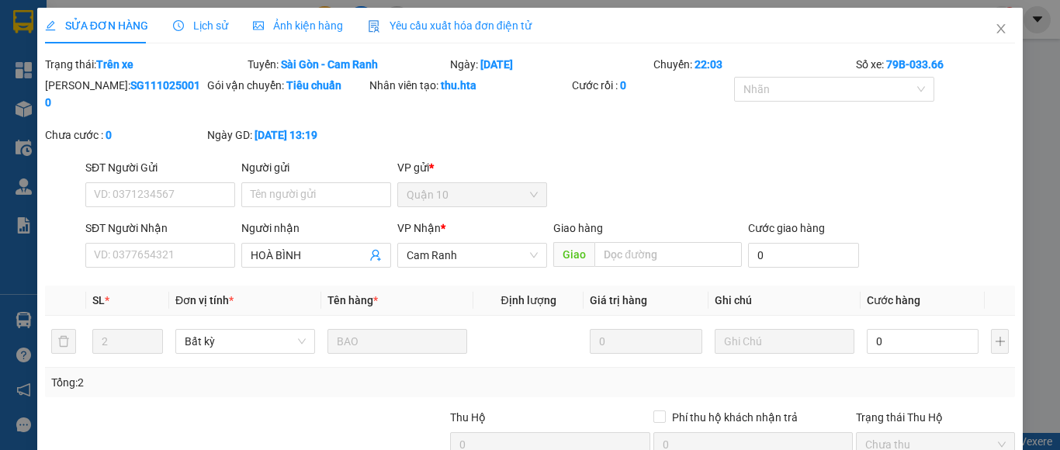
type input "HOÀ BÌNH"
type input "0"
click at [994, 29] on icon "close" at bounding box center [1000, 28] width 12 height 12
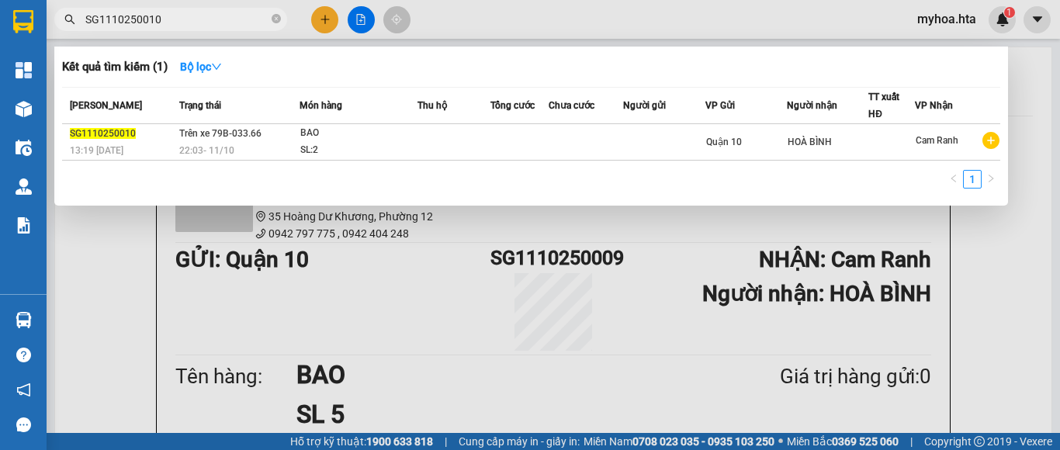
click at [237, 9] on span "SG1110250010" at bounding box center [170, 19] width 233 height 23
click at [181, 9] on span "SG1110250010" at bounding box center [170, 19] width 233 height 23
click at [172, 22] on input "SG1110250010" at bounding box center [176, 19] width 183 height 17
drag, startPoint x: 147, startPoint y: 26, endPoint x: 193, endPoint y: 34, distance: 47.3
click at [193, 33] on div "Kết quả tìm kiếm ( 1 ) Bộ lọc Mã ĐH Trạng thái Món hàng Thu hộ Tổng cước Chưa c…" at bounding box center [151, 19] width 303 height 27
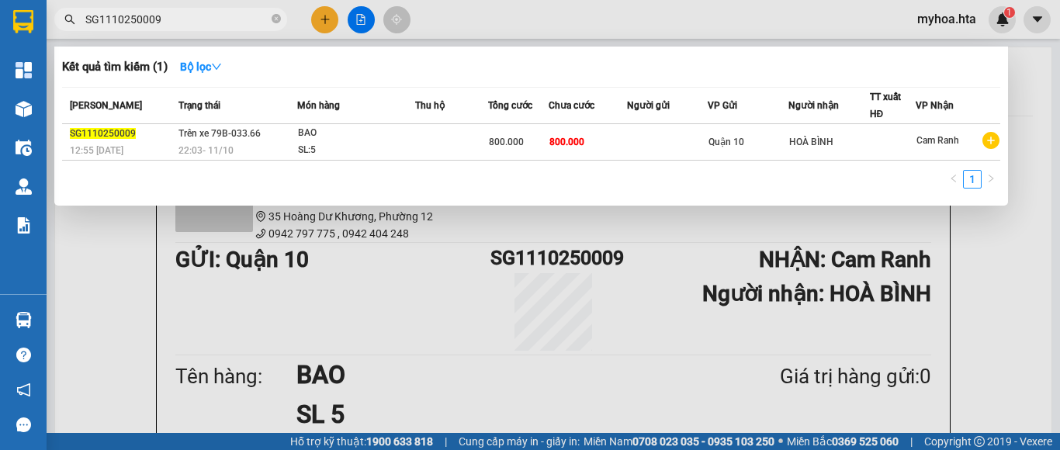
click at [198, 22] on input "SG1110250009" at bounding box center [176, 19] width 183 height 17
click at [218, 16] on input "SG1110250009" at bounding box center [176, 19] width 183 height 17
click at [992, 232] on div at bounding box center [530, 225] width 1060 height 450
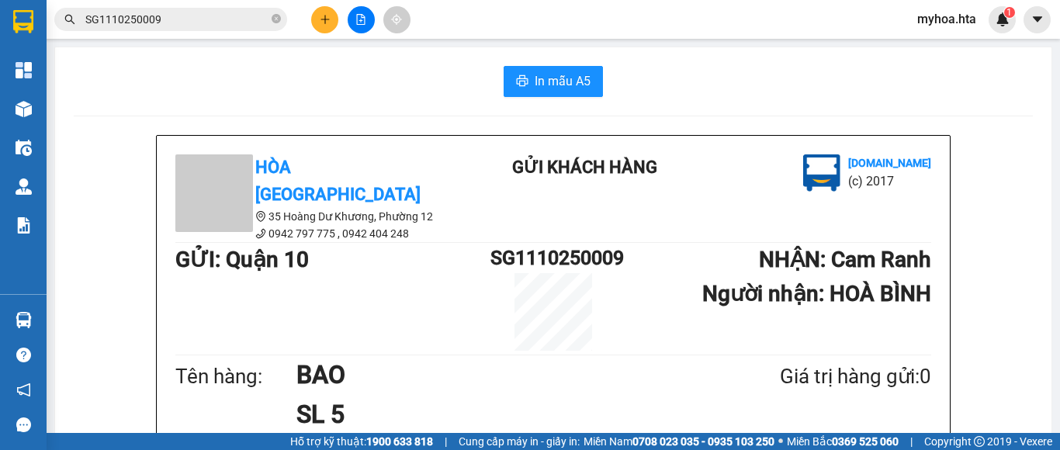
click at [409, 62] on div "In mẫu A5 Hòa Thuận Anh 35 Hoàng Dư Khương, [GEOGRAPHIC_DATA] 12 0942 797 775 …" at bounding box center [553, 351] width 996 height 609
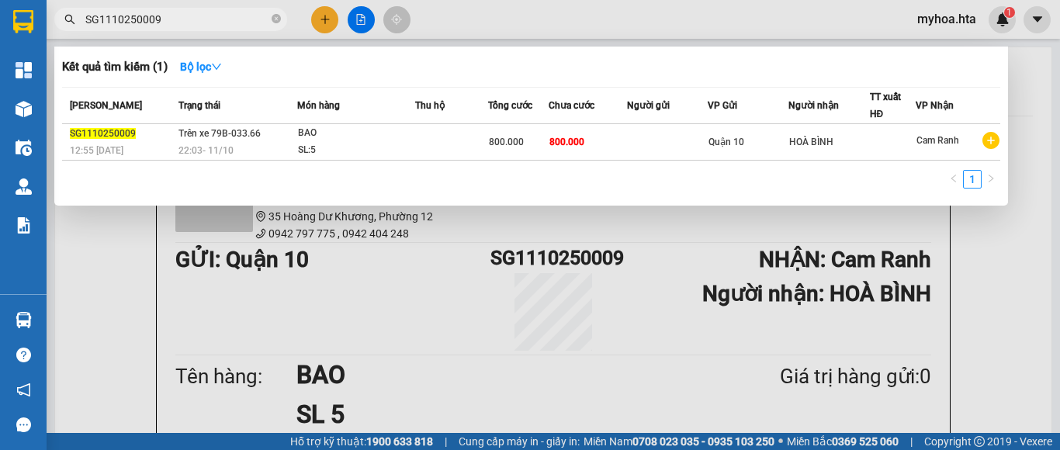
click at [157, 18] on input "SG1110250009" at bounding box center [176, 19] width 183 height 17
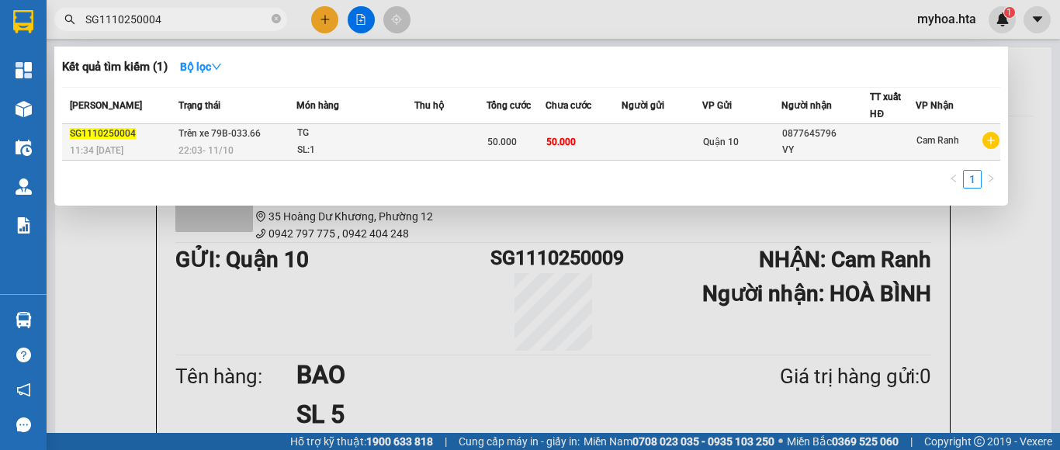
type input "SG1110250004"
click at [487, 145] on span "50.000" at bounding box center [501, 142] width 29 height 11
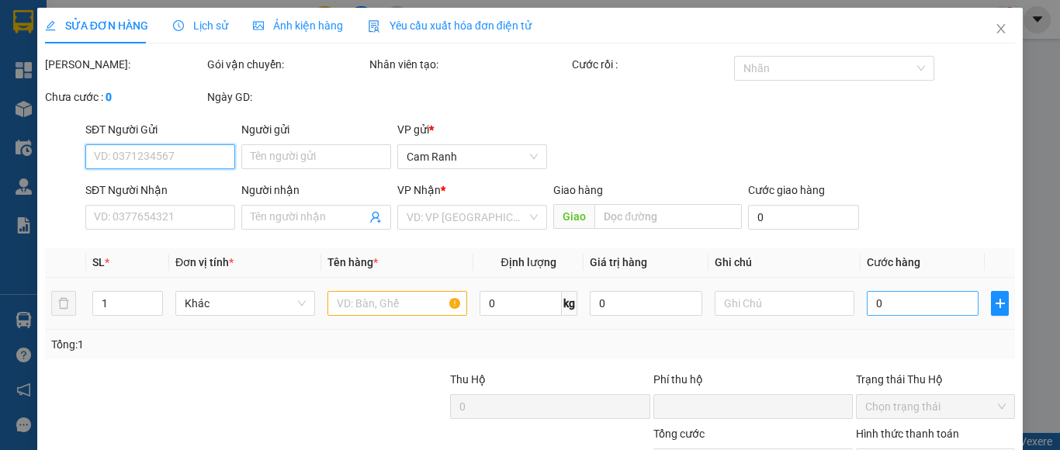
type input "0877645796"
type input "VY"
type input "0"
type input "50.000"
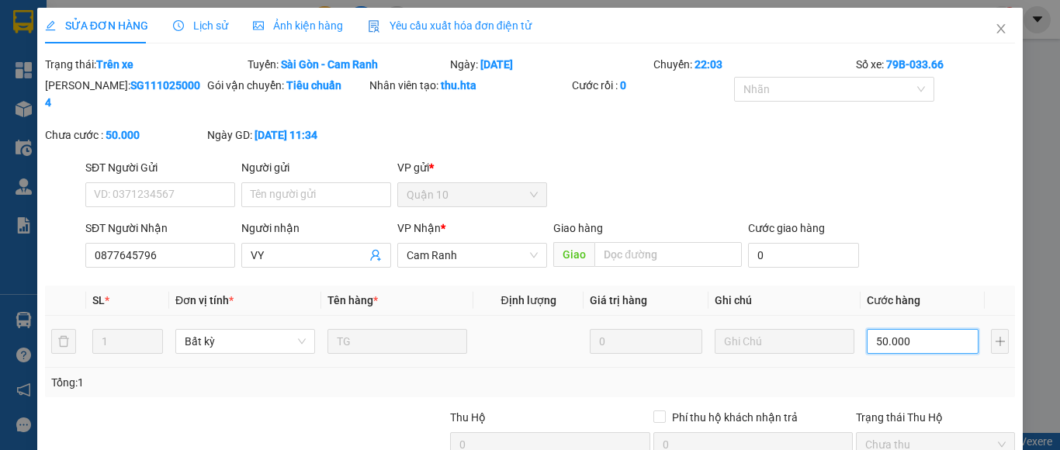
click at [886, 329] on input "50.000" at bounding box center [922, 341] width 112 height 25
type input "4"
type input "40"
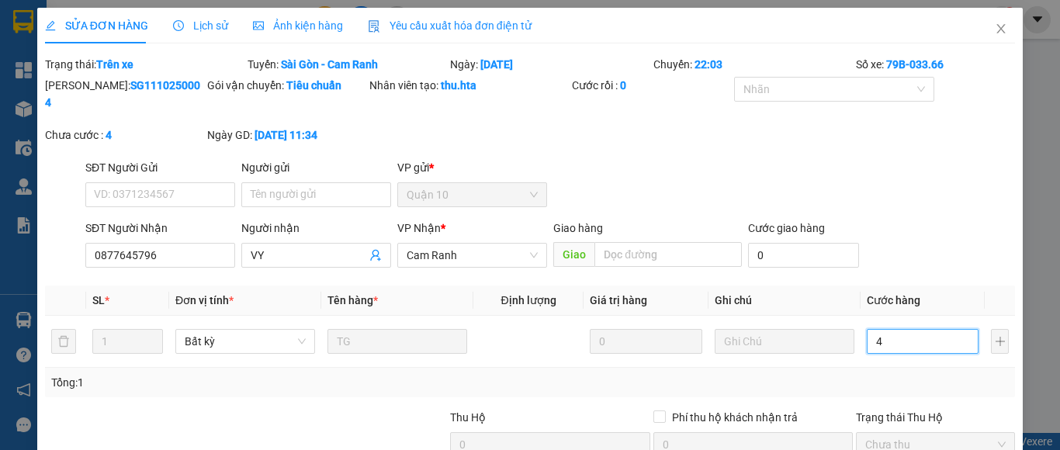
type input "40"
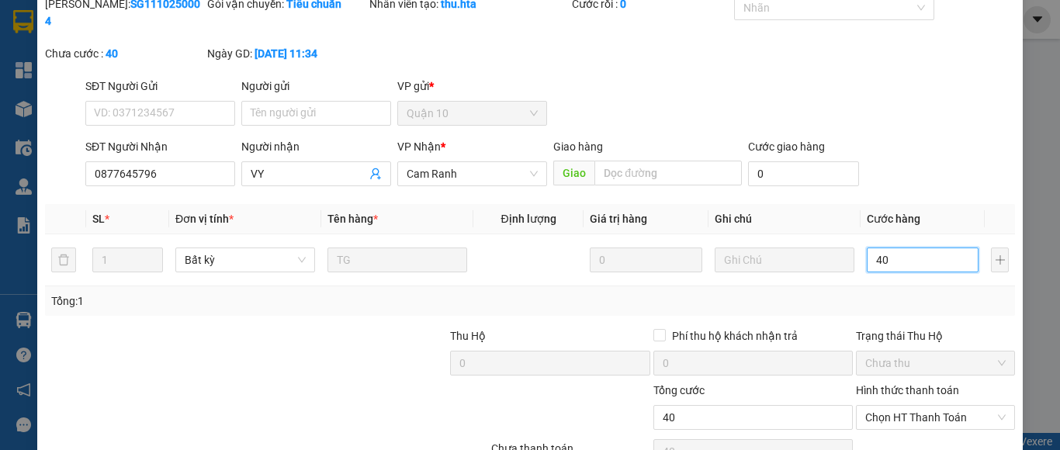
scroll to position [148, 0]
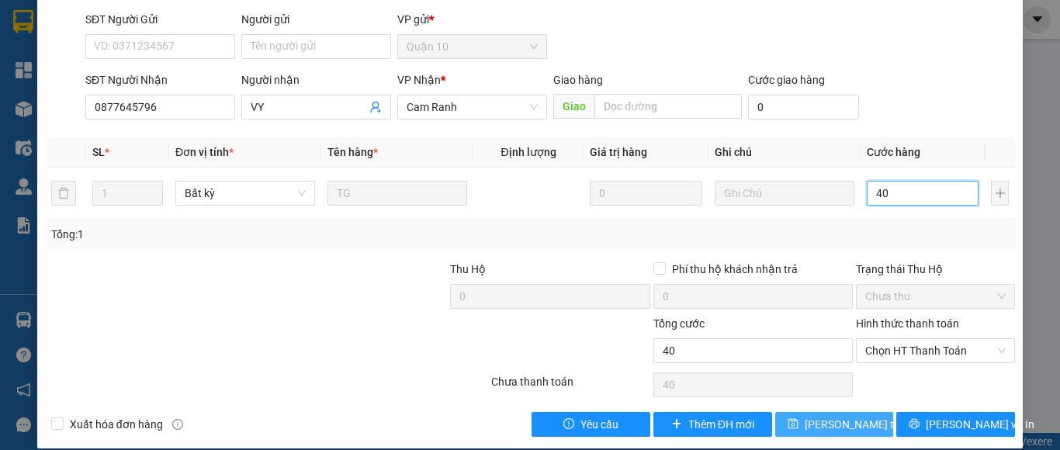
type input "40"
type input "40.000"
click at [831, 416] on span "[PERSON_NAME] thay đổi" at bounding box center [866, 424] width 124 height 17
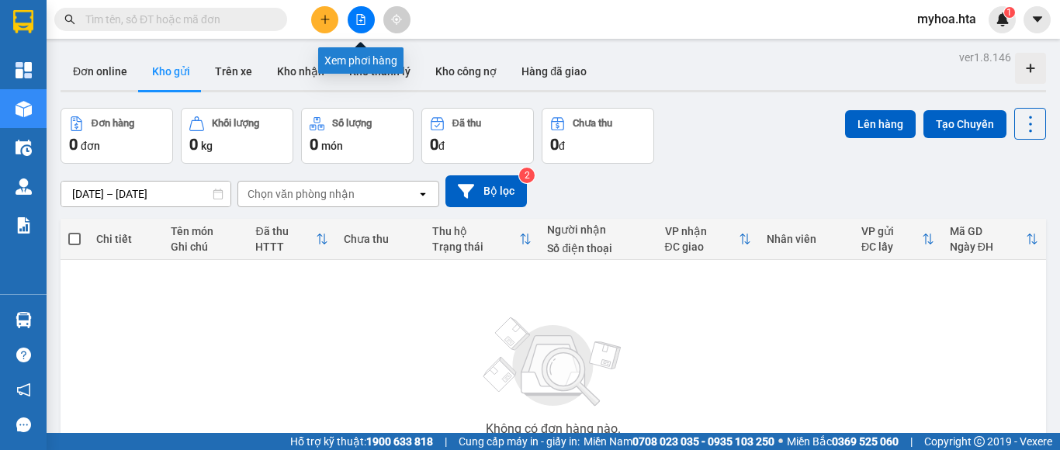
click at [359, 26] on button at bounding box center [360, 19] width 27 height 27
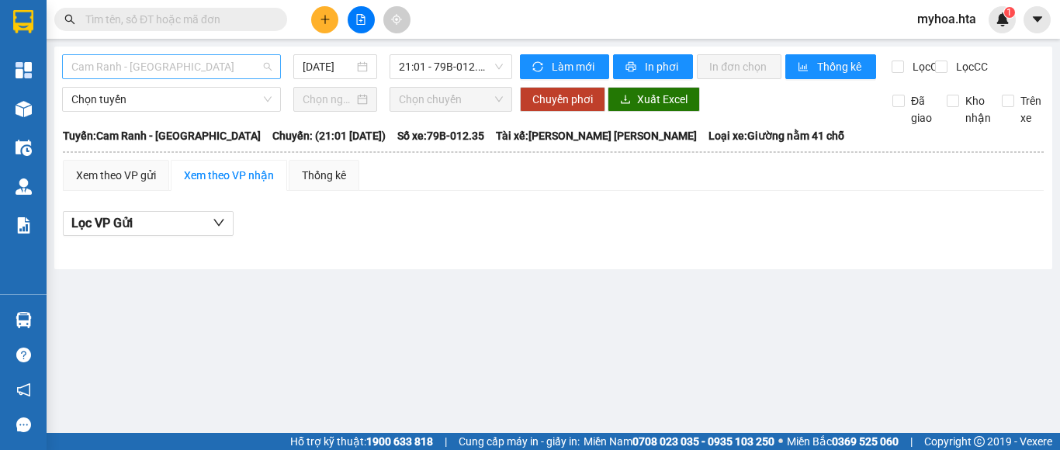
drag, startPoint x: 182, startPoint y: 67, endPoint x: 178, endPoint y: 99, distance: 32.0
click at [182, 68] on span "Cam Ranh - [GEOGRAPHIC_DATA]" at bounding box center [171, 66] width 200 height 23
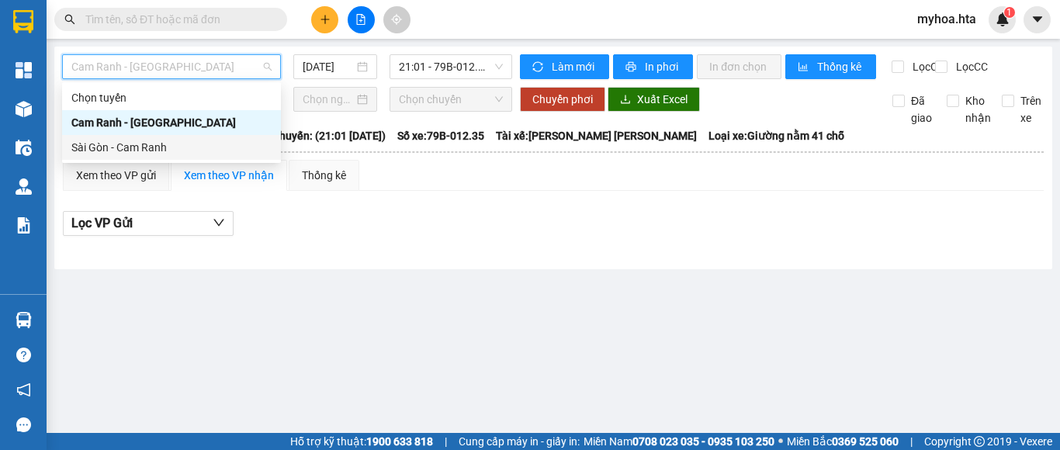
drag, startPoint x: 185, startPoint y: 147, endPoint x: 226, endPoint y: 116, distance: 50.9
click at [186, 147] on div "Sài Gòn - Cam Ranh" at bounding box center [171, 147] width 200 height 17
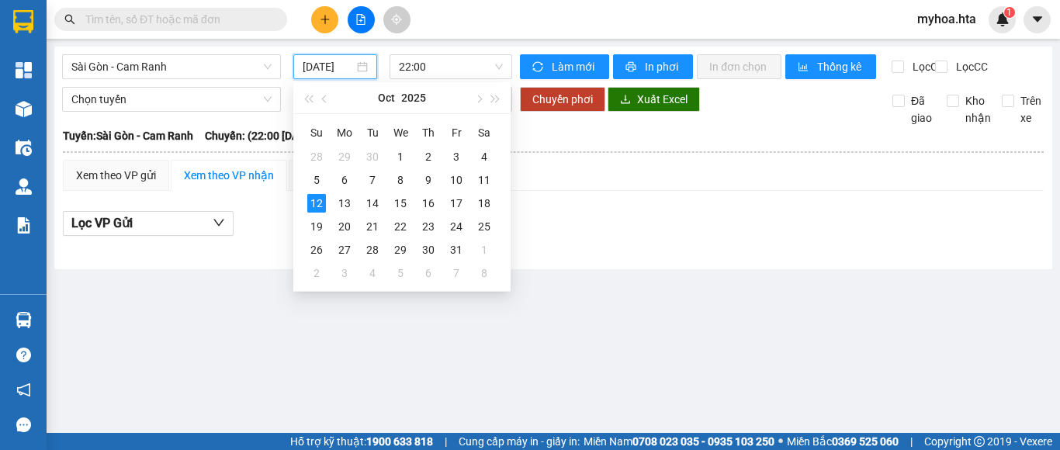
click at [335, 60] on input "[DATE]" at bounding box center [328, 66] width 51 height 17
click at [475, 185] on div "11" at bounding box center [484, 180] width 19 height 19
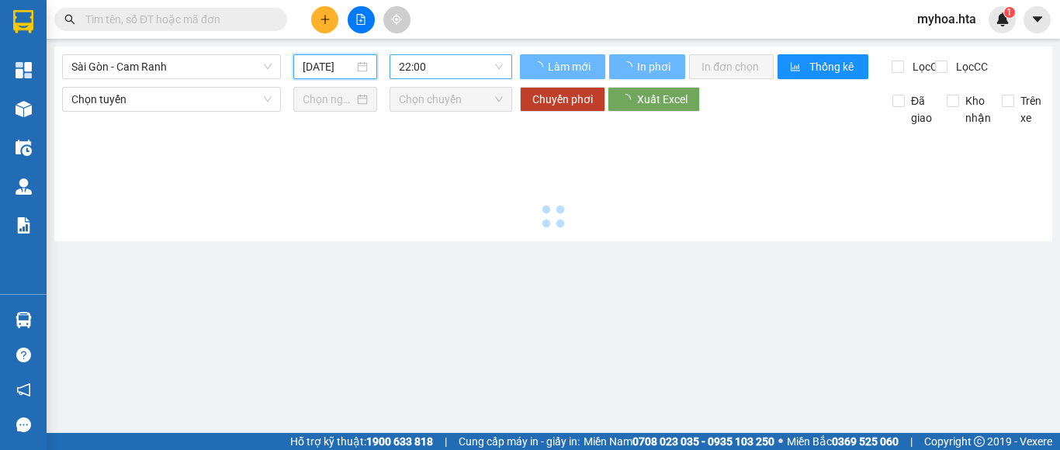
type input "[DATE]"
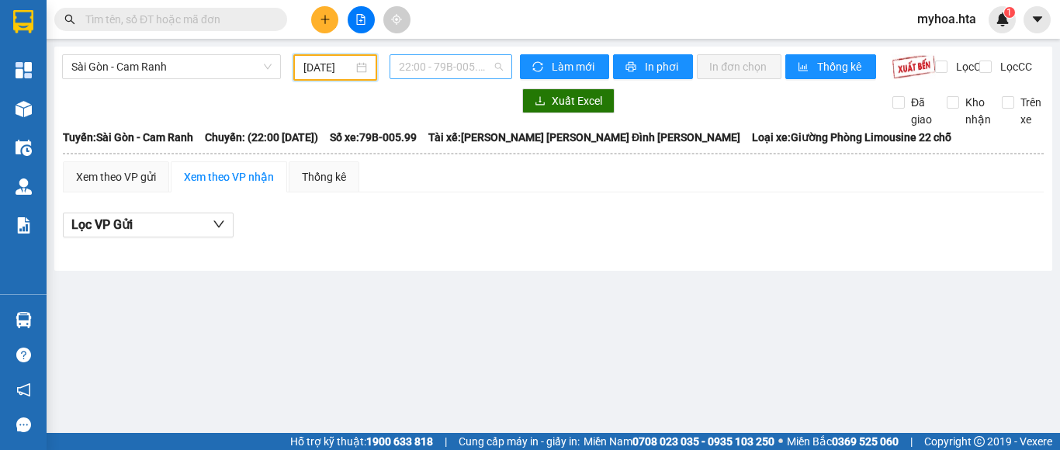
click at [456, 66] on span "22:00 - 79B-005.99" at bounding box center [451, 66] width 104 height 23
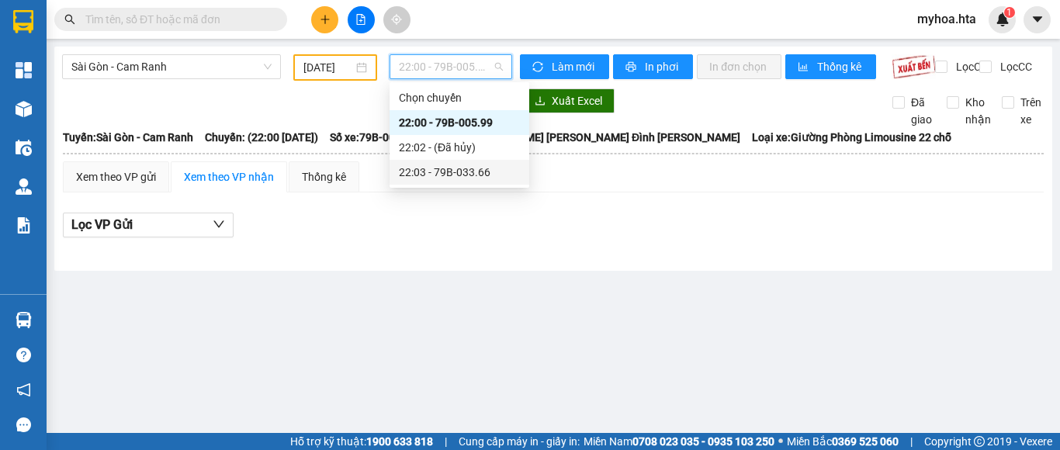
click at [465, 172] on div "22:03 - 79B-033.66" at bounding box center [459, 172] width 121 height 17
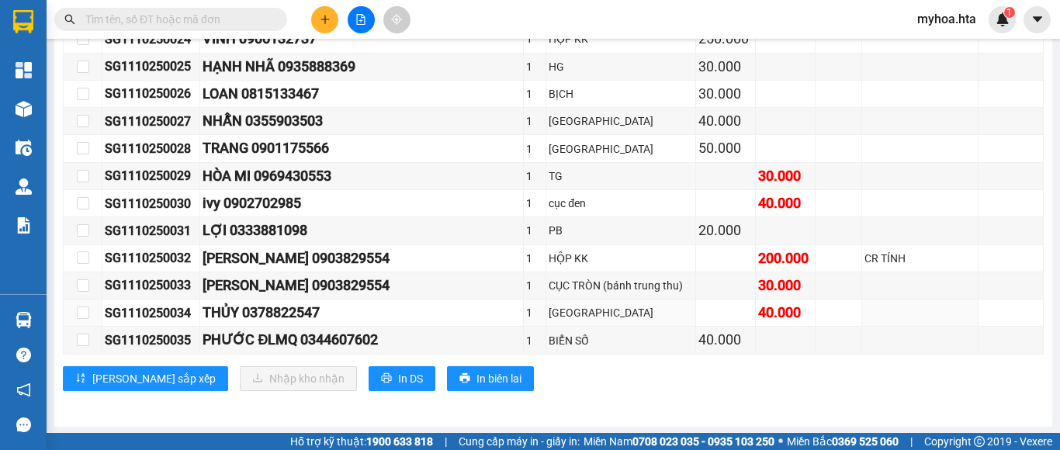
scroll to position [1046, 0]
